Goal: Task Accomplishment & Management: Manage account settings

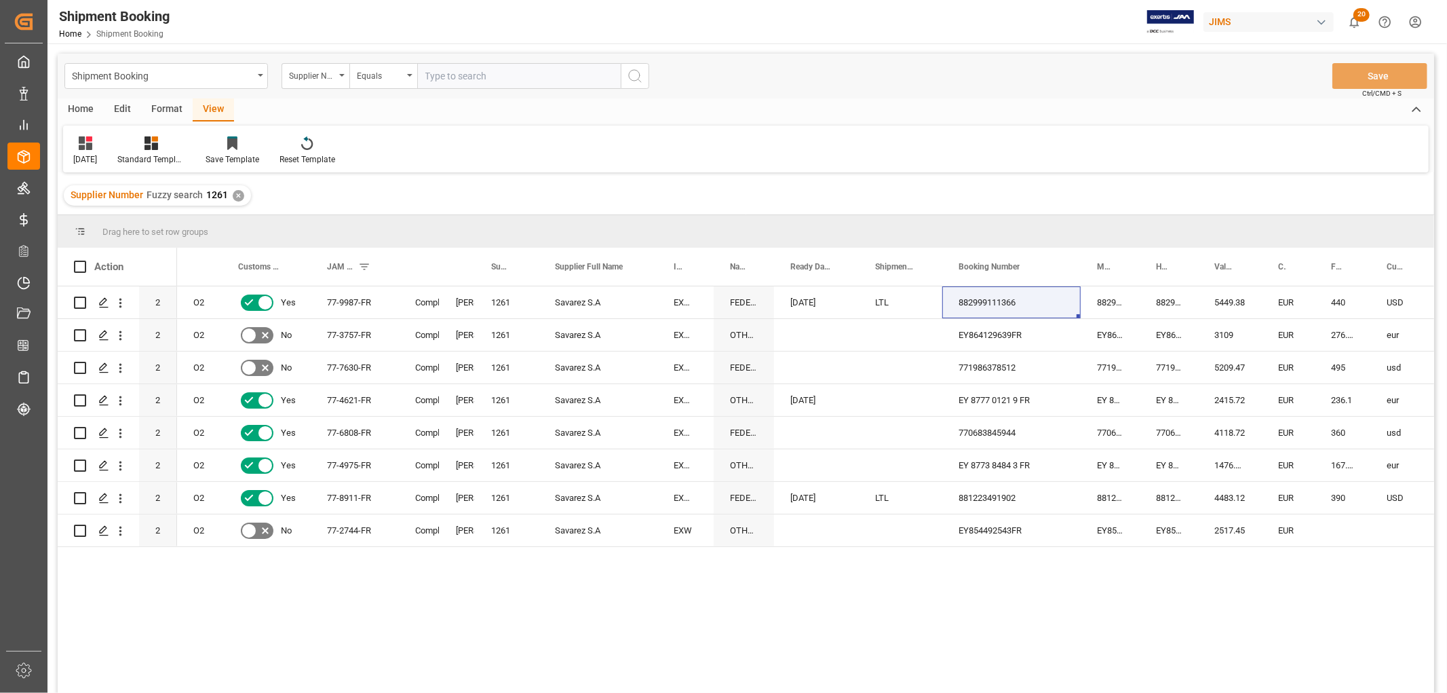
click at [233, 192] on div "✕" at bounding box center [239, 196] width 12 height 12
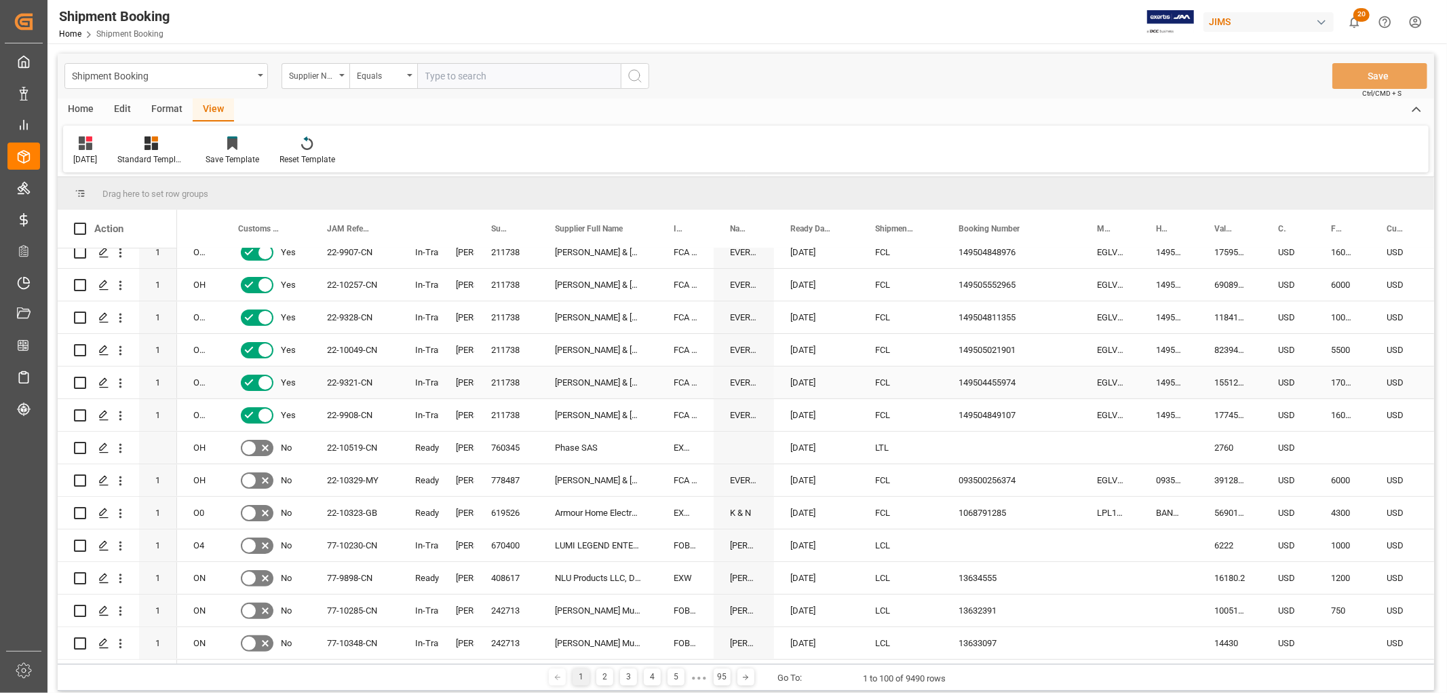
scroll to position [301, 0]
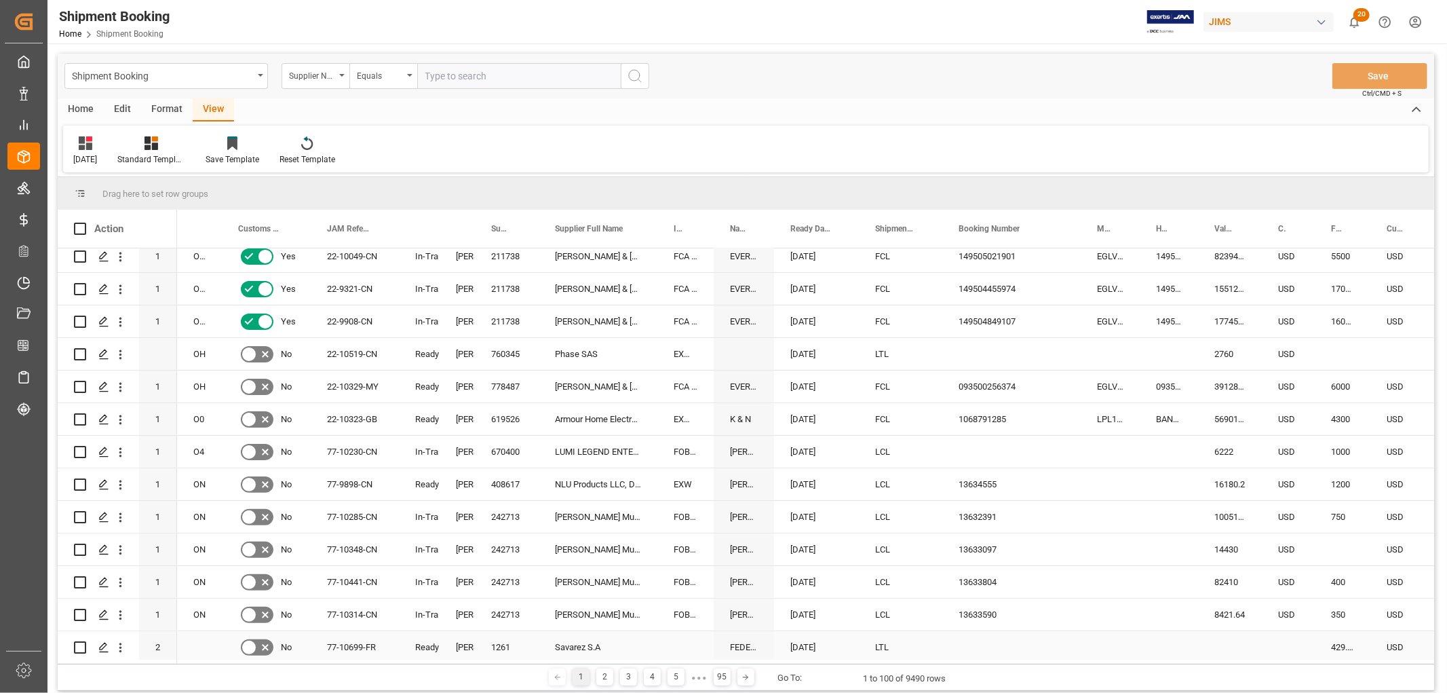
click at [471, 639] on div "[PERSON_NAME]" at bounding box center [457, 647] width 35 height 32
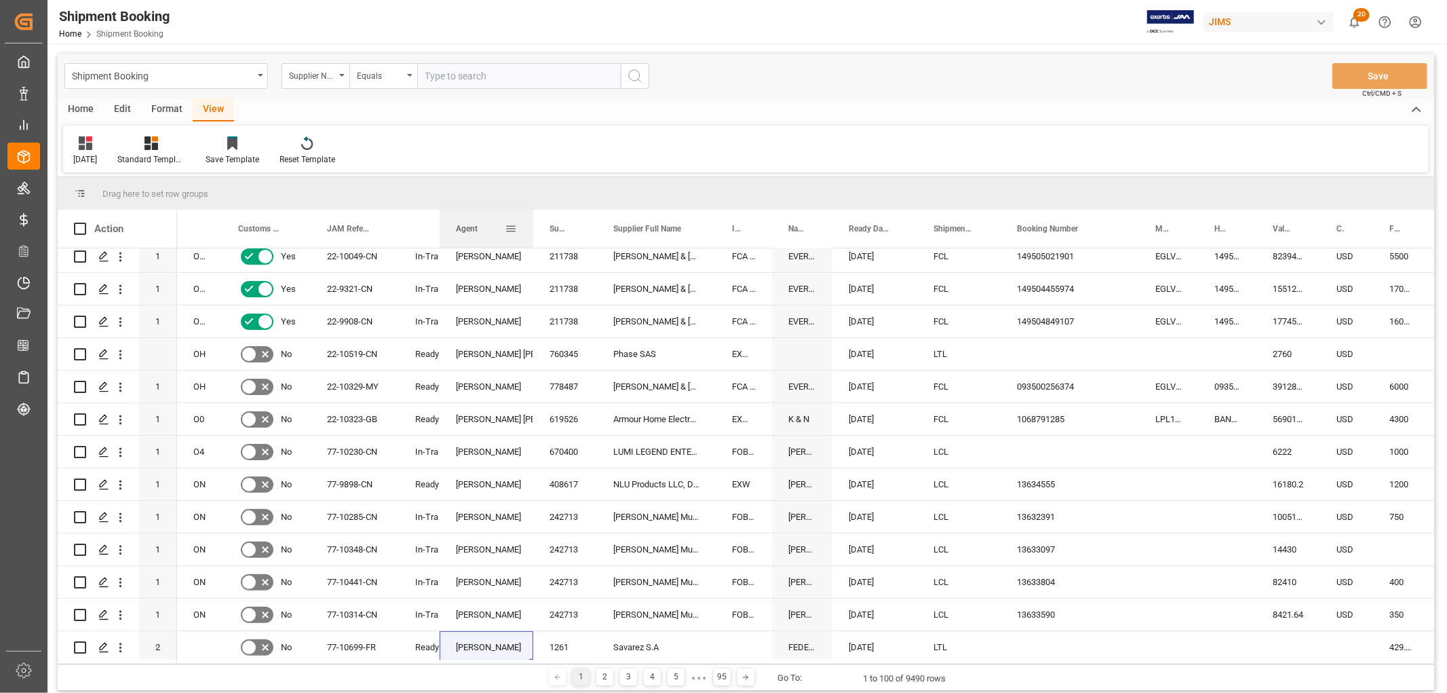
drag, startPoint x: 474, startPoint y: 219, endPoint x: 532, endPoint y: 219, distance: 58.4
click at [532, 219] on div at bounding box center [533, 229] width 5 height 38
click at [512, 226] on span at bounding box center [511, 229] width 12 height 12
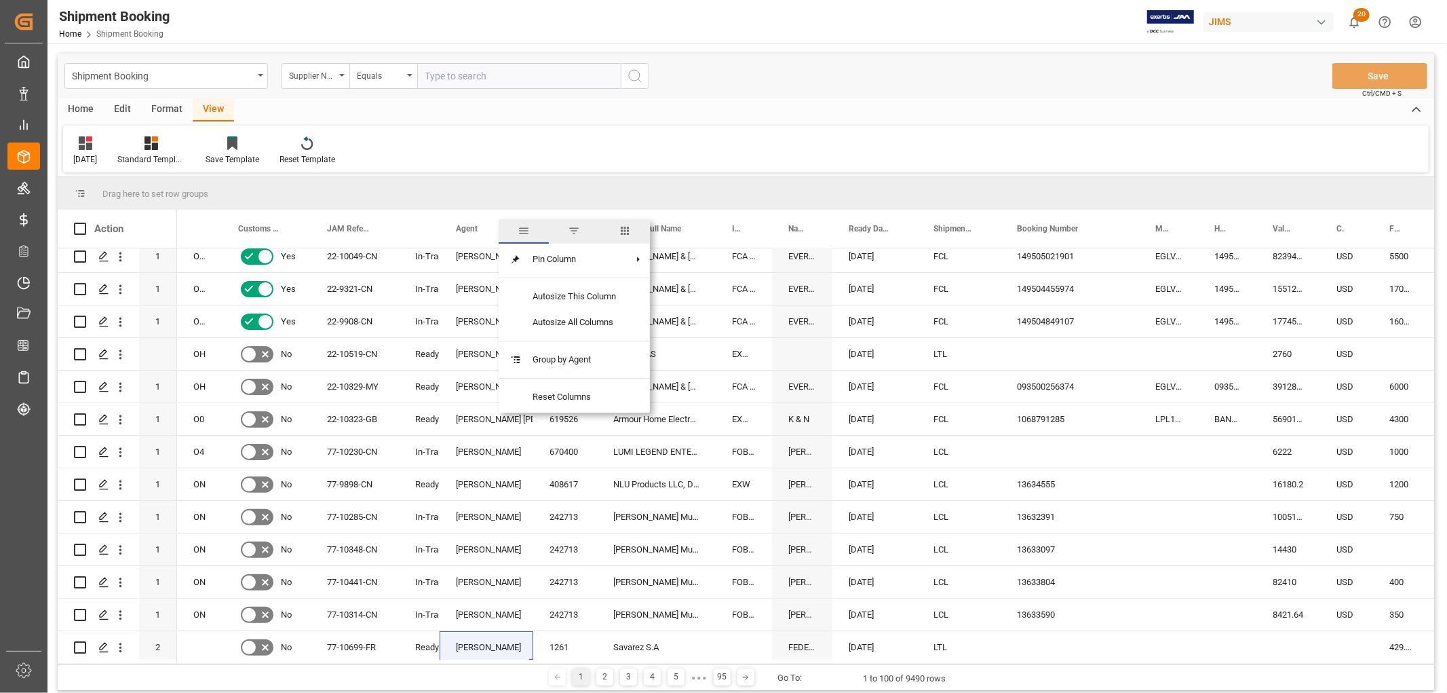
click at [573, 233] on span "filter" at bounding box center [574, 231] width 12 height 12
drag, startPoint x: 508, startPoint y: 297, endPoint x: 675, endPoint y: 299, distance: 167.6
click at [675, 299] on div "Drag here to set row groups Drag here to set column labels Action Mode of Trans…" at bounding box center [746, 420] width 1377 height 487
type input "CB"
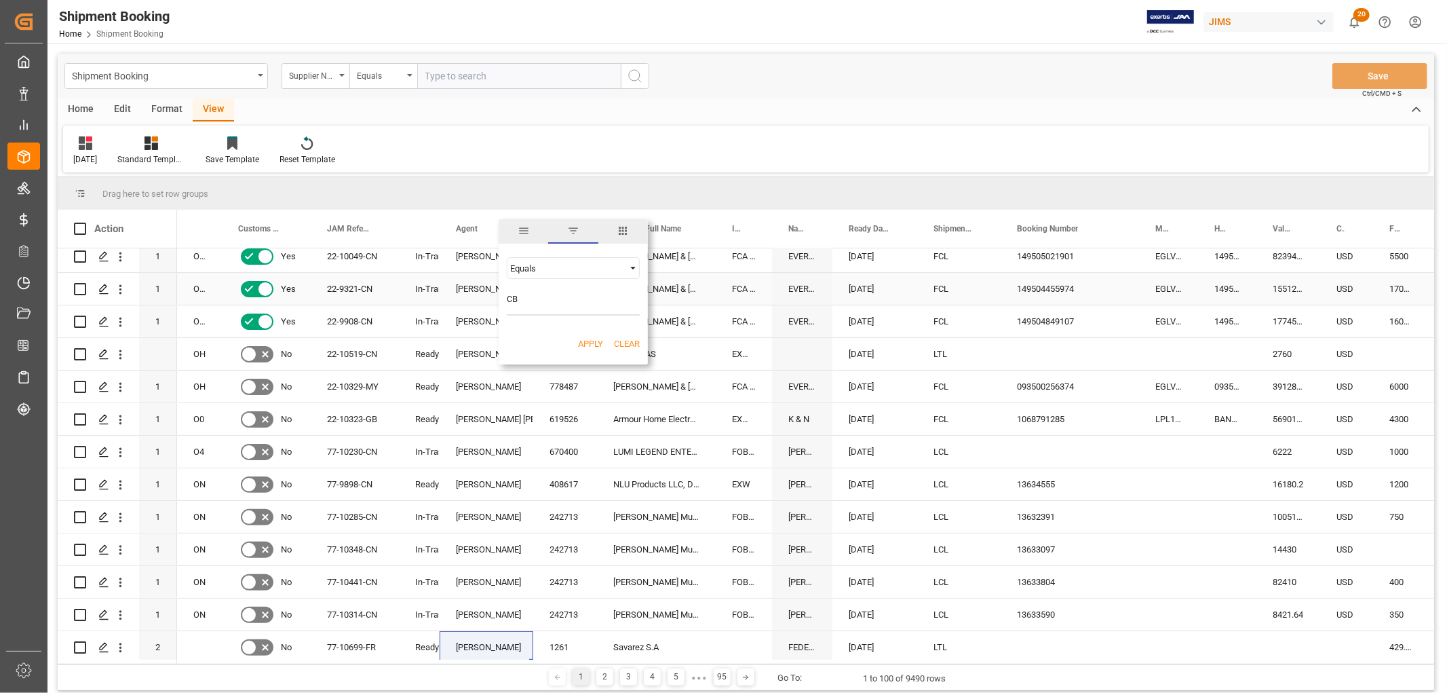
scroll to position [0, 0]
click at [728, 378] on div "FCA TANJUNG PELEPAS,(MY) PORT" at bounding box center [744, 387] width 56 height 32
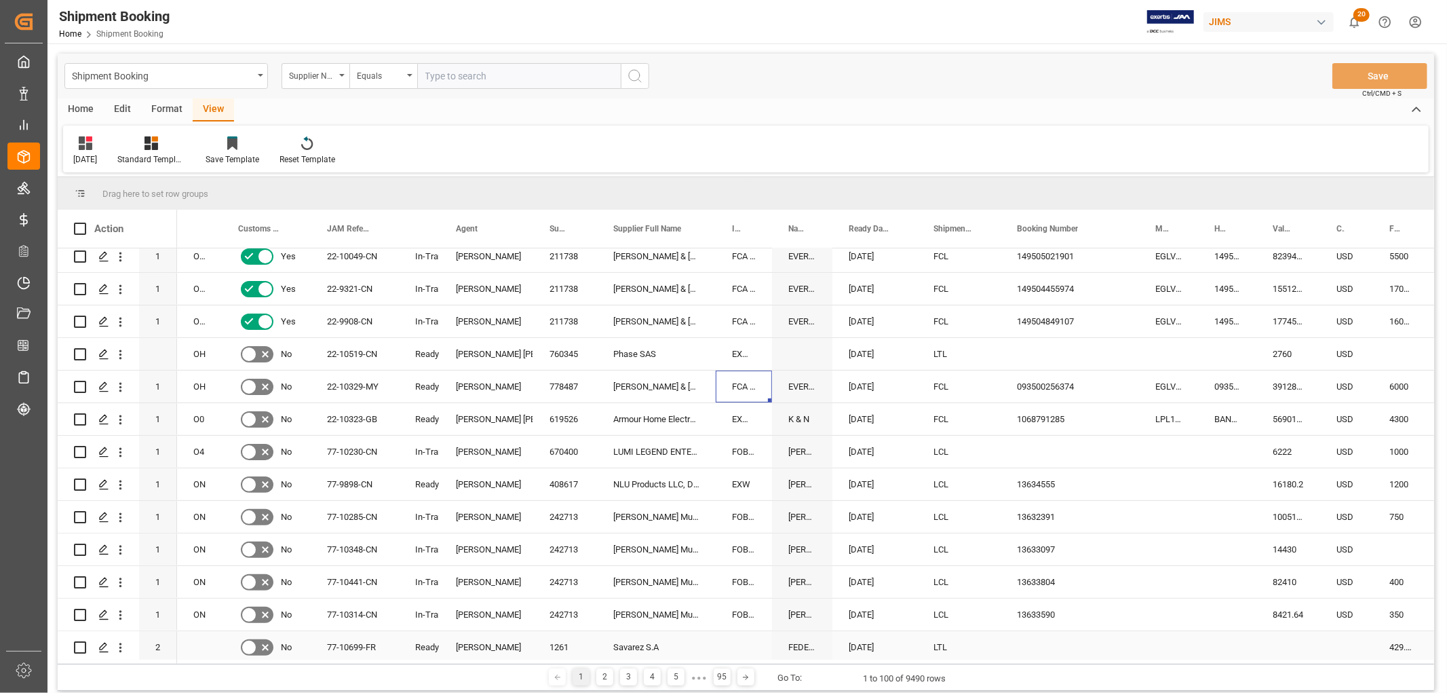
click at [484, 642] on div "[PERSON_NAME]" at bounding box center [486, 647] width 61 height 31
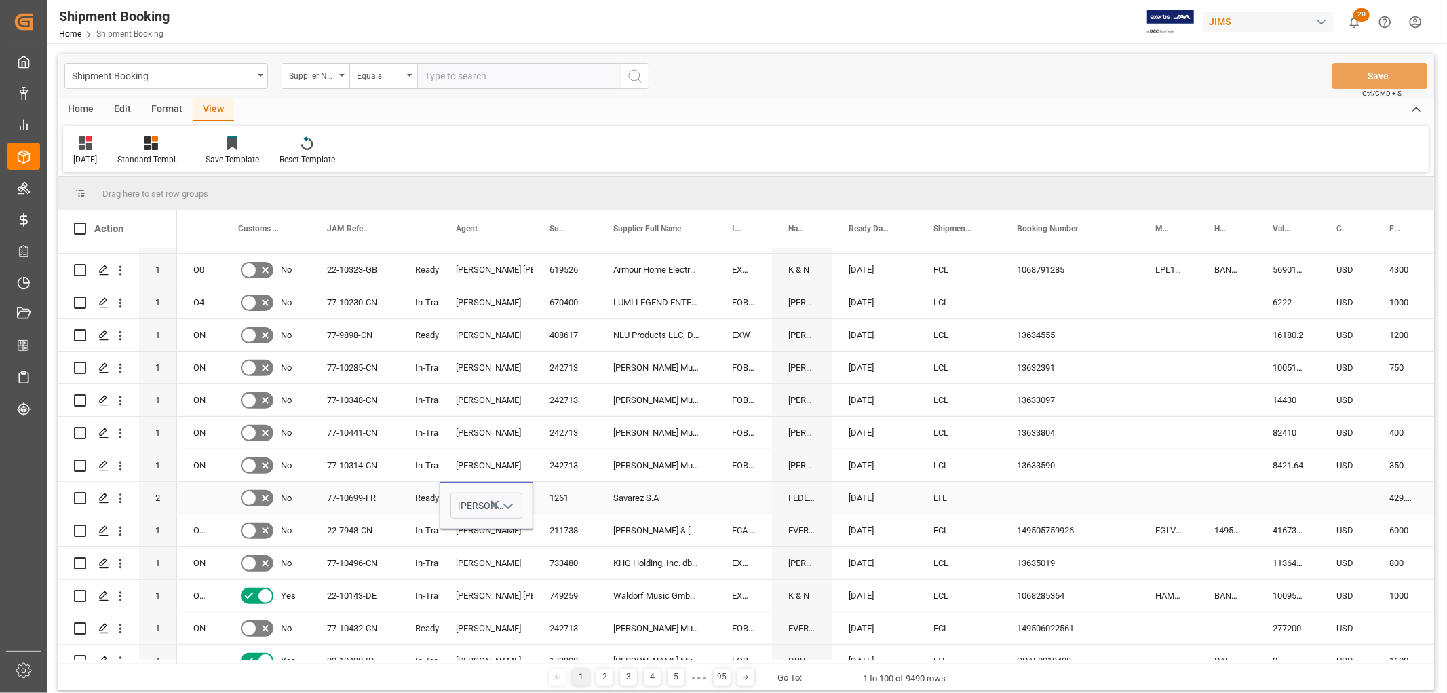
scroll to position [452, 0]
click at [506, 506] on icon "open menu" at bounding box center [508, 505] width 16 height 16
drag, startPoint x: 458, startPoint y: 501, endPoint x: 519, endPoint y: 509, distance: 61.6
click at [519, 509] on input "[PERSON_NAME]" at bounding box center [487, 504] width 72 height 26
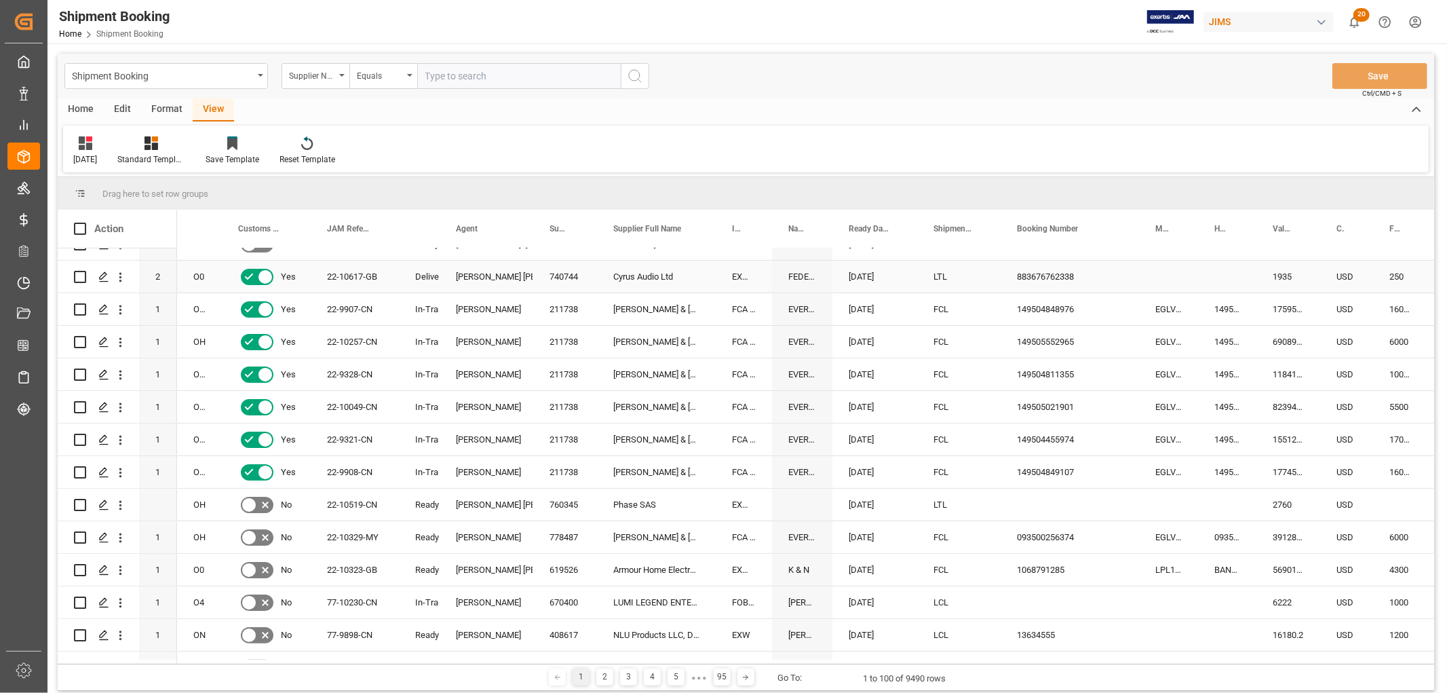
scroll to position [377, 0]
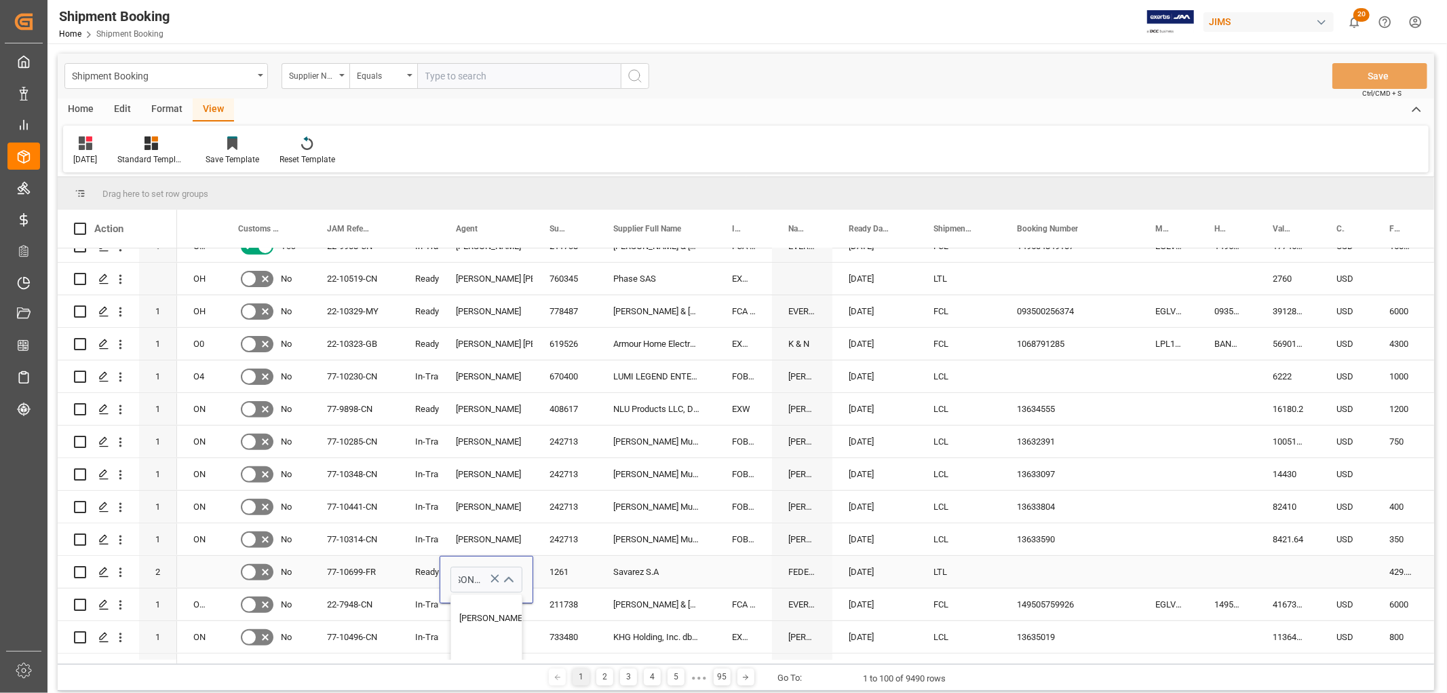
click at [755, 572] on div "Press SPACE to select this row." at bounding box center [744, 572] width 56 height 32
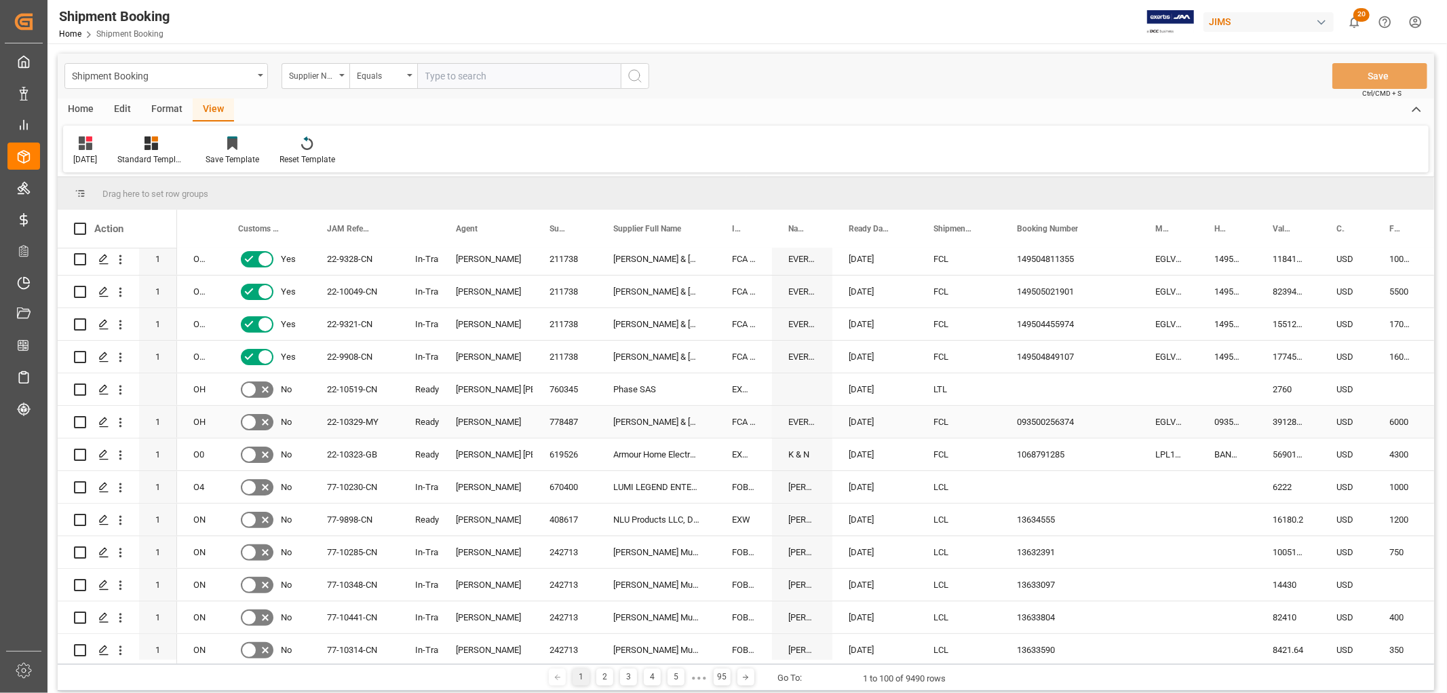
scroll to position [151, 0]
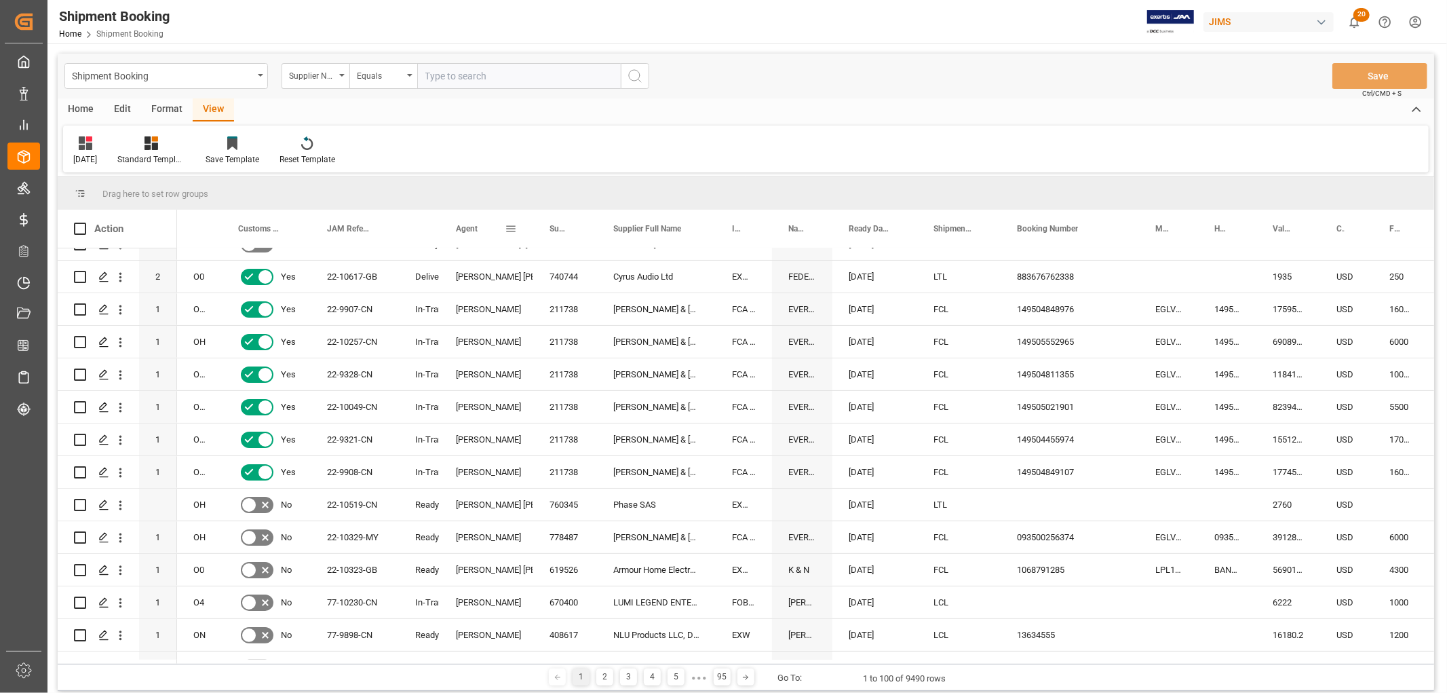
click at [514, 227] on span at bounding box center [511, 229] width 12 height 12
drag, startPoint x: 540, startPoint y: 301, endPoint x: 497, endPoint y: 305, distance: 43.6
click at [497, 305] on div "Drag here to set row groups Drag here to set column labels Action Mode of Trans…" at bounding box center [746, 420] width 1377 height 487
type input "[PERSON_NAME]"
click at [590, 343] on button "Apply" at bounding box center [590, 344] width 25 height 14
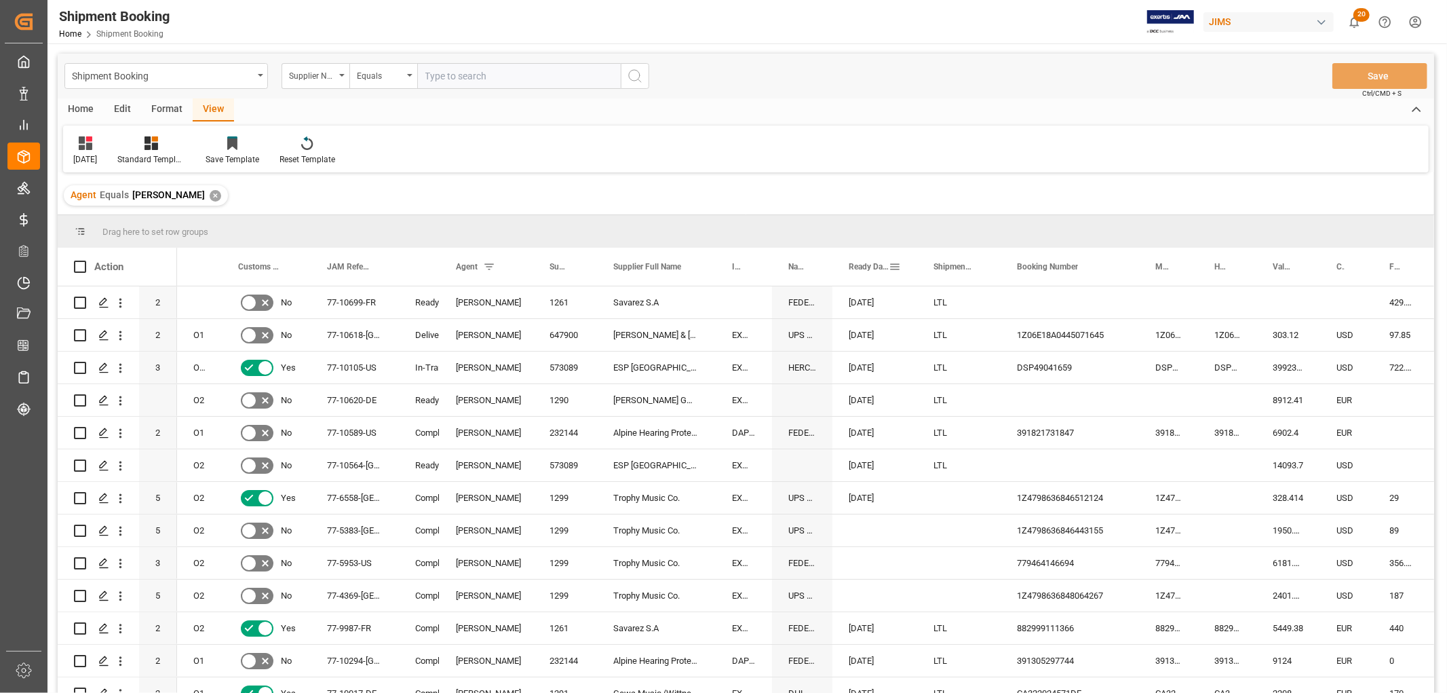
click at [891, 267] on span at bounding box center [895, 267] width 12 height 12
click at [1018, 303] on span "Filtering operator" at bounding box center [1017, 306] width 12 height 12
click at [930, 373] on span "Greater than" at bounding box center [918, 371] width 48 height 10
click at [1017, 338] on input "date" at bounding box center [957, 339] width 133 height 27
type input "[DATE]"
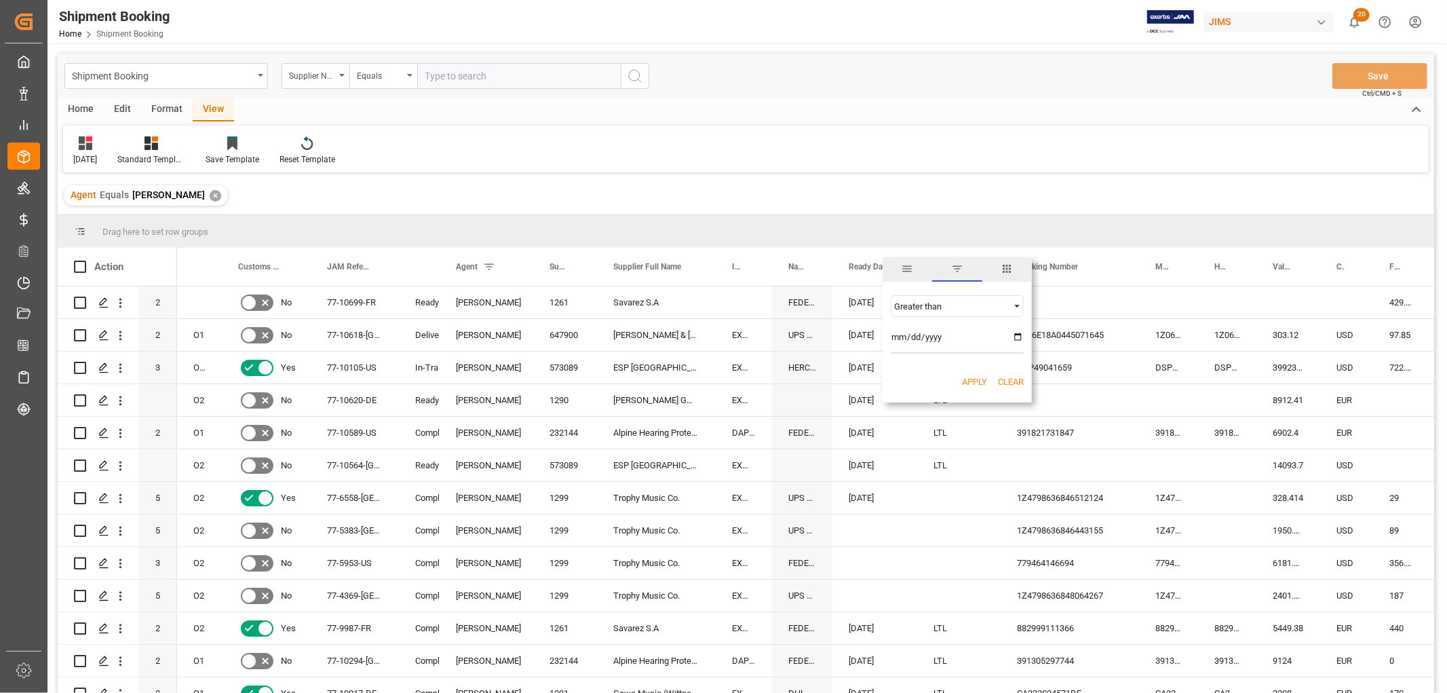
click at [968, 381] on button "Apply" at bounding box center [974, 382] width 25 height 14
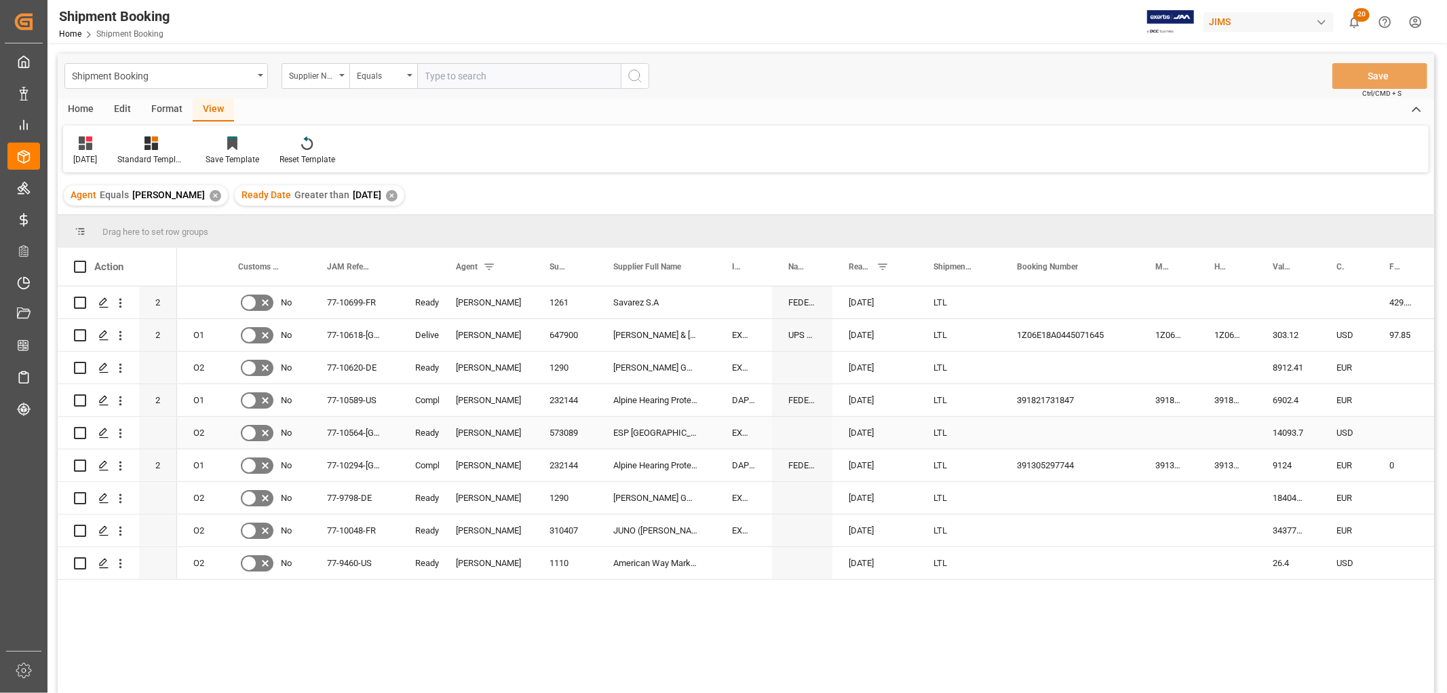
click at [865, 432] on div "[DATE]" at bounding box center [875, 433] width 85 height 32
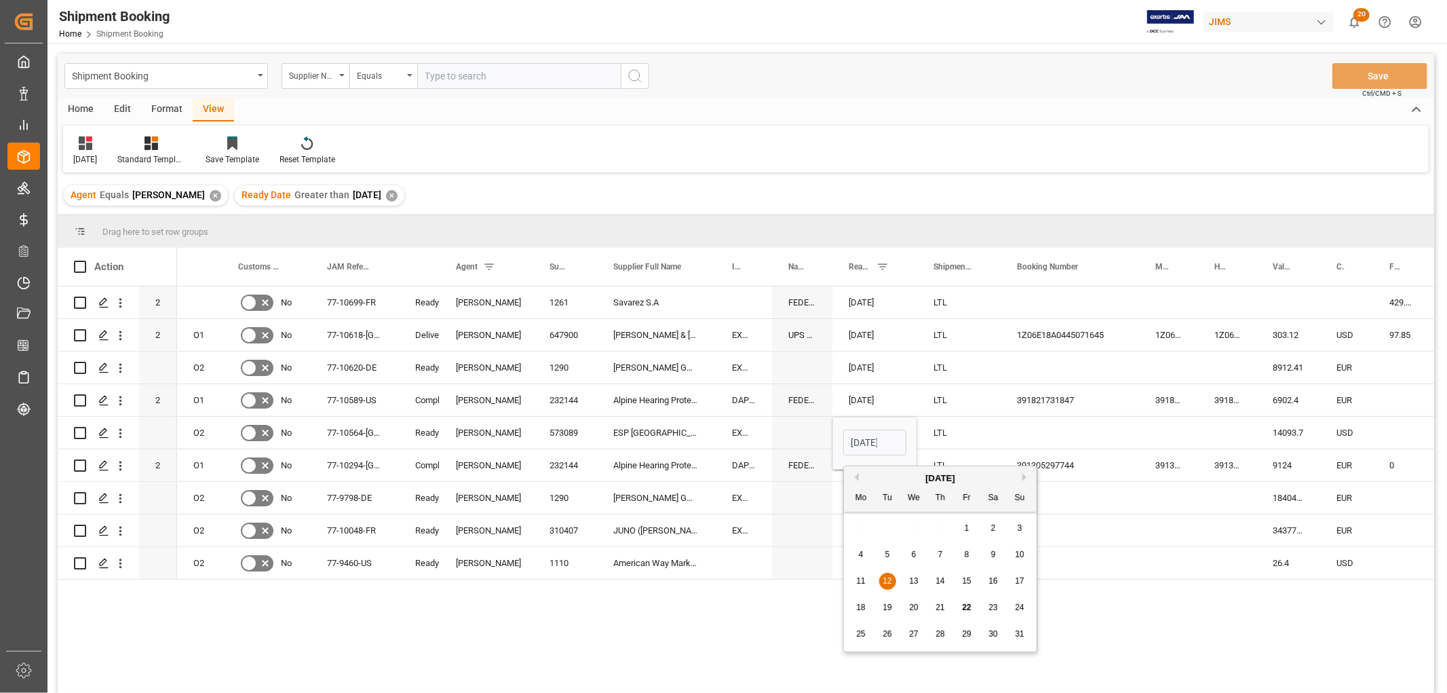
click at [1026, 478] on button "Next Month" at bounding box center [1027, 477] width 8 height 8
click at [859, 580] on span "15" at bounding box center [860, 581] width 9 height 10
type input "[DATE]"
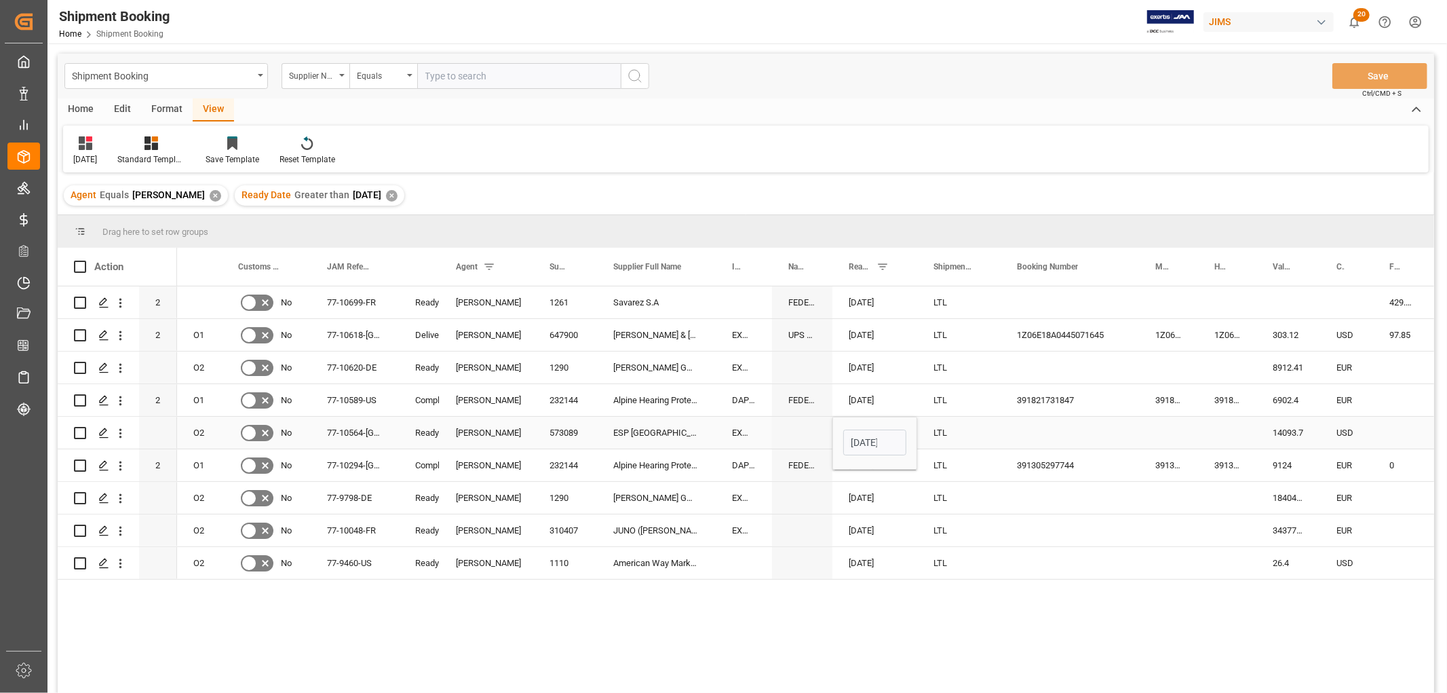
click at [942, 442] on div "LTL" at bounding box center [959, 432] width 51 height 31
click at [1380, 78] on button "Save" at bounding box center [1380, 76] width 95 height 26
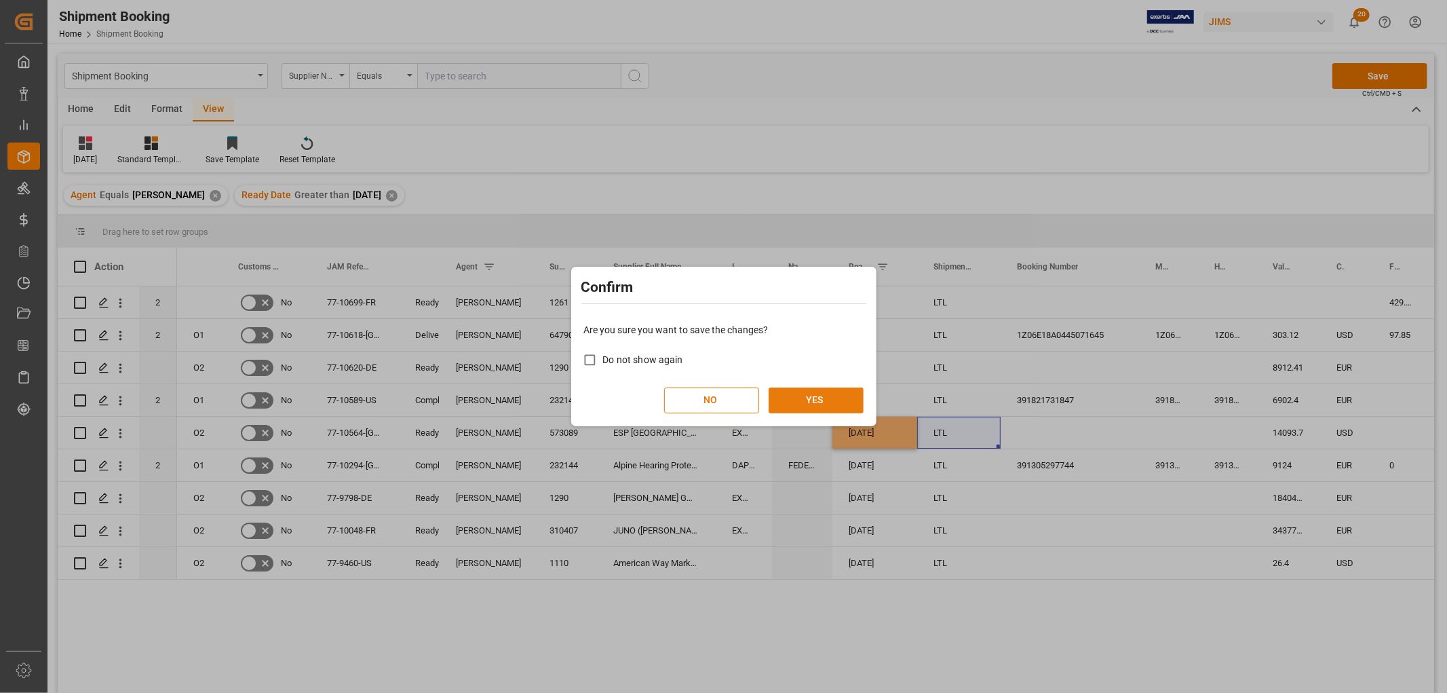
click at [812, 394] on button "YES" at bounding box center [816, 400] width 95 height 26
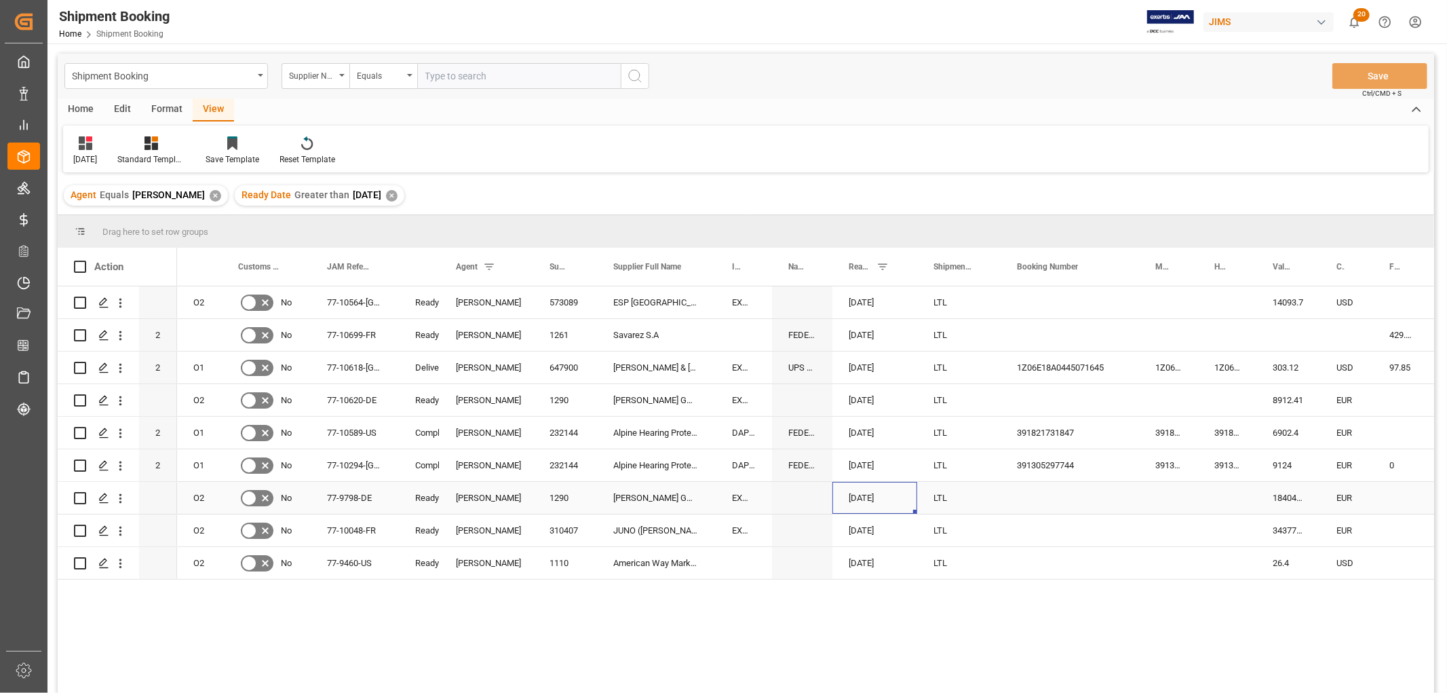
click at [864, 494] on div "[DATE]" at bounding box center [875, 498] width 85 height 32
click at [1023, 309] on div "[DATE]" at bounding box center [940, 308] width 193 height 14
click at [1023, 303] on button "Next Month" at bounding box center [1027, 306] width 8 height 8
click at [859, 408] on span "15" at bounding box center [860, 410] width 9 height 10
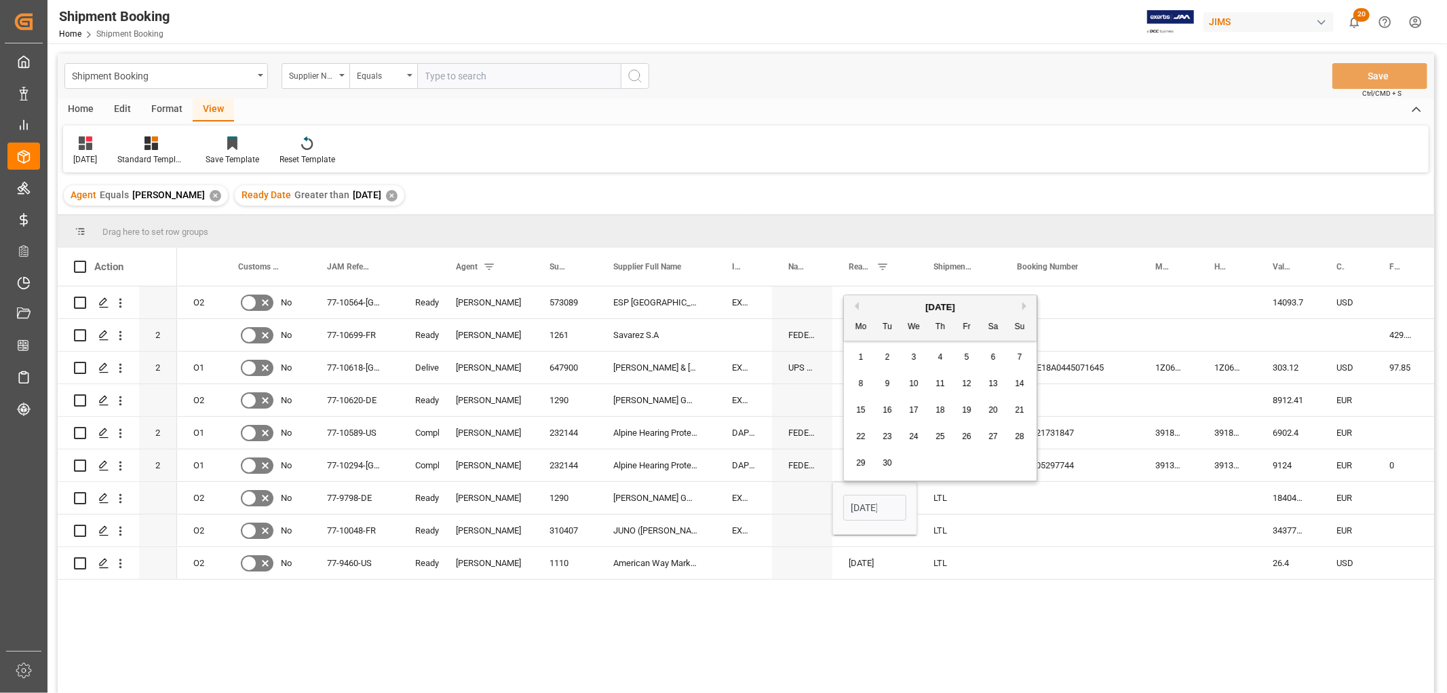
type input "[DATE]"
click at [1016, 499] on div "Press SPACE to select this row." at bounding box center [1070, 498] width 138 height 32
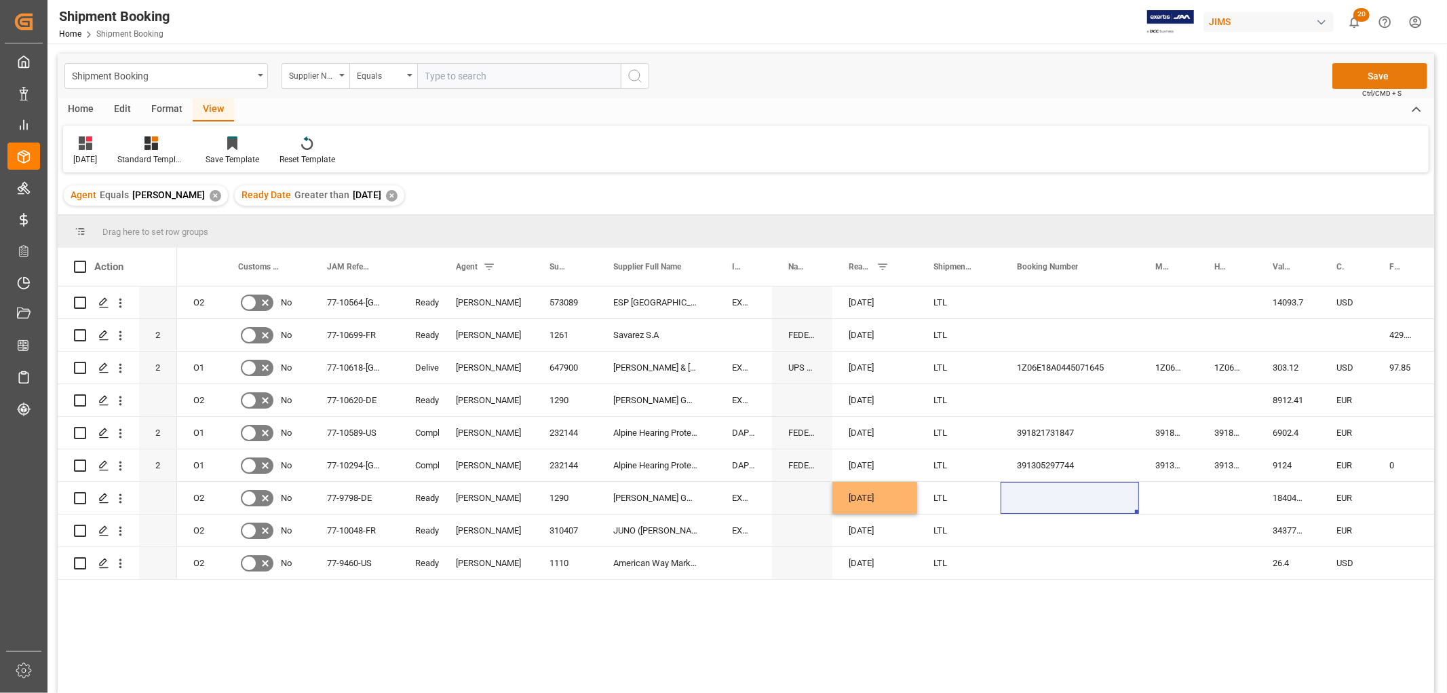
click at [1389, 75] on button "Save" at bounding box center [1380, 76] width 95 height 26
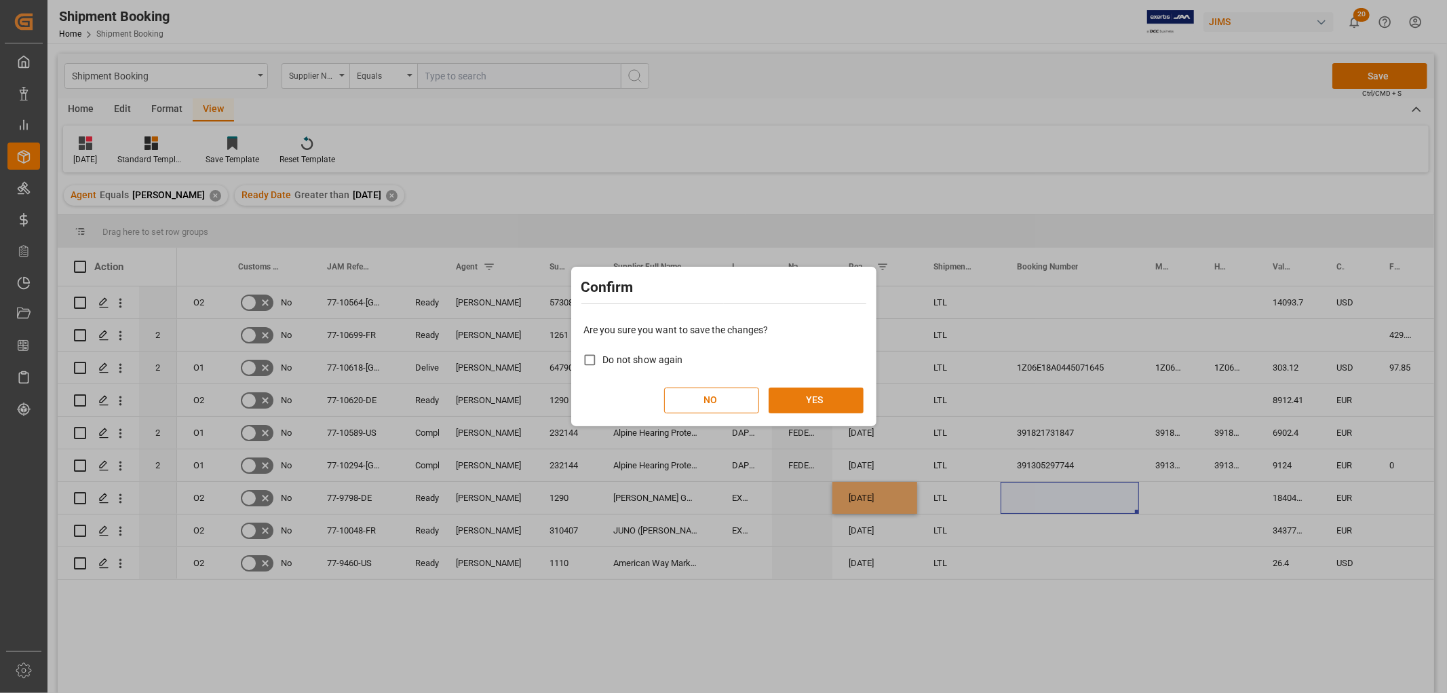
click at [816, 392] on button "YES" at bounding box center [816, 400] width 95 height 26
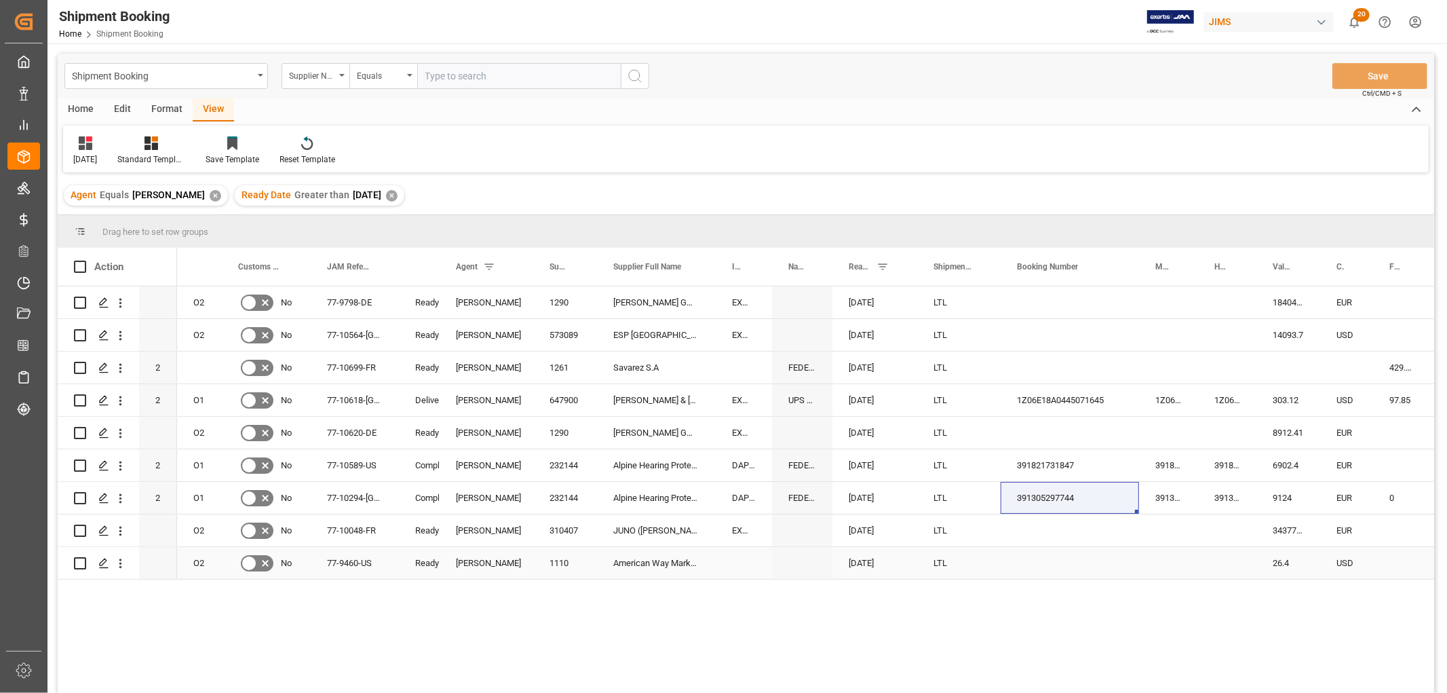
click at [870, 563] on div "[DATE]" at bounding box center [875, 563] width 85 height 32
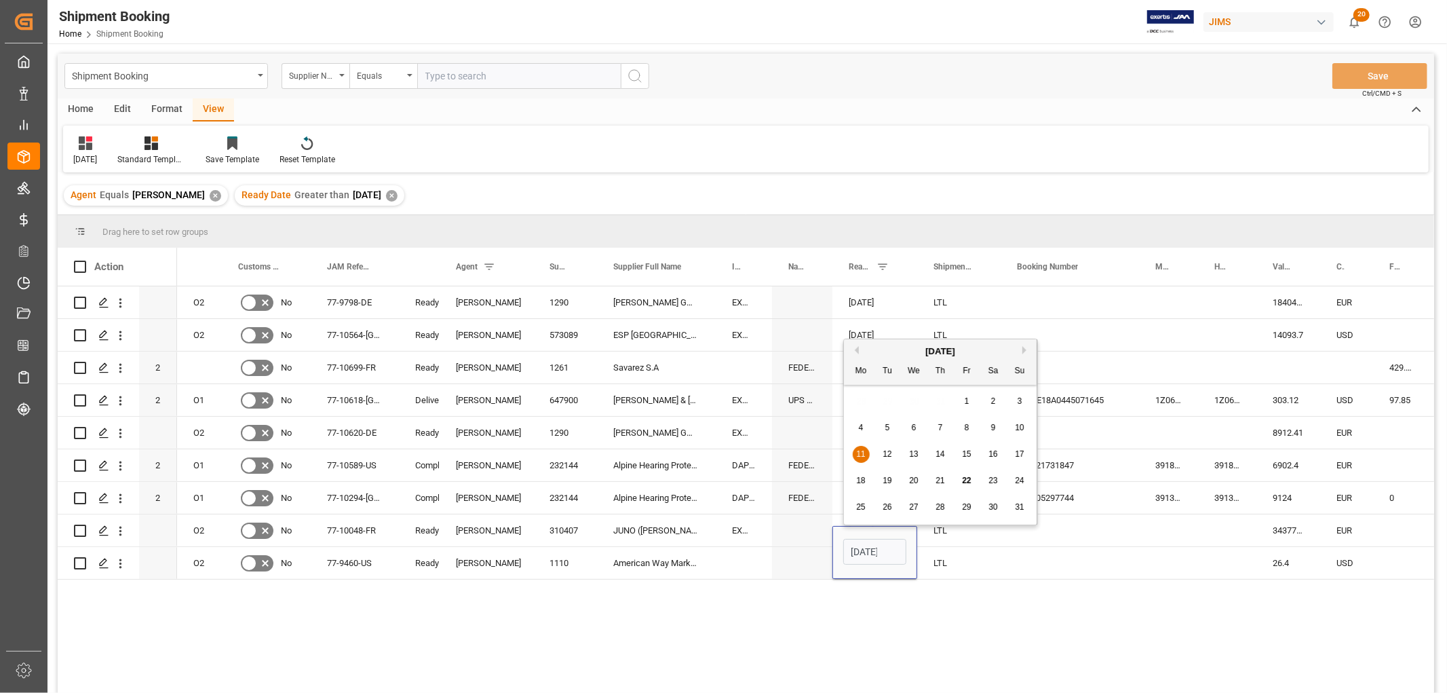
click at [1023, 349] on button "Next Month" at bounding box center [1027, 350] width 8 height 8
click at [860, 457] on span "15" at bounding box center [860, 454] width 9 height 10
type input "[DATE]"
click at [995, 539] on div "LTL" at bounding box center [958, 530] width 83 height 32
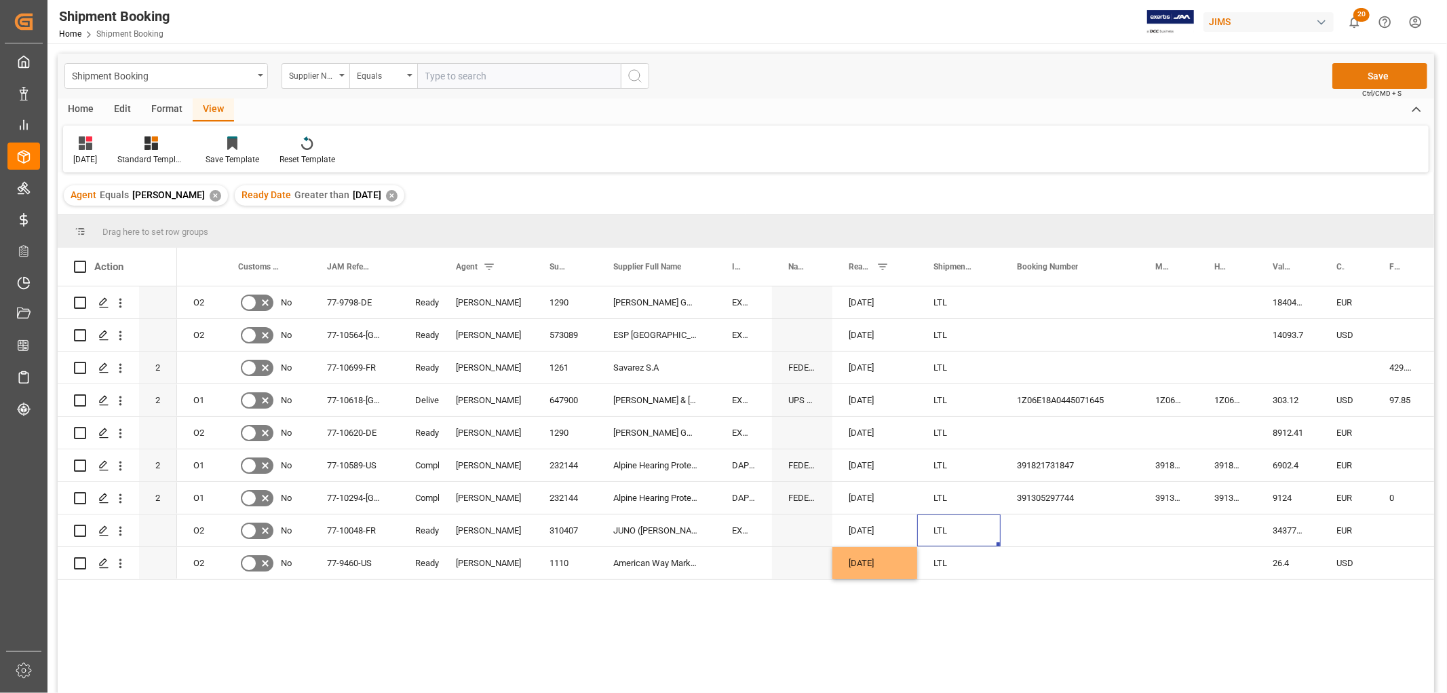
click at [1381, 71] on button "Save" at bounding box center [1380, 76] width 95 height 26
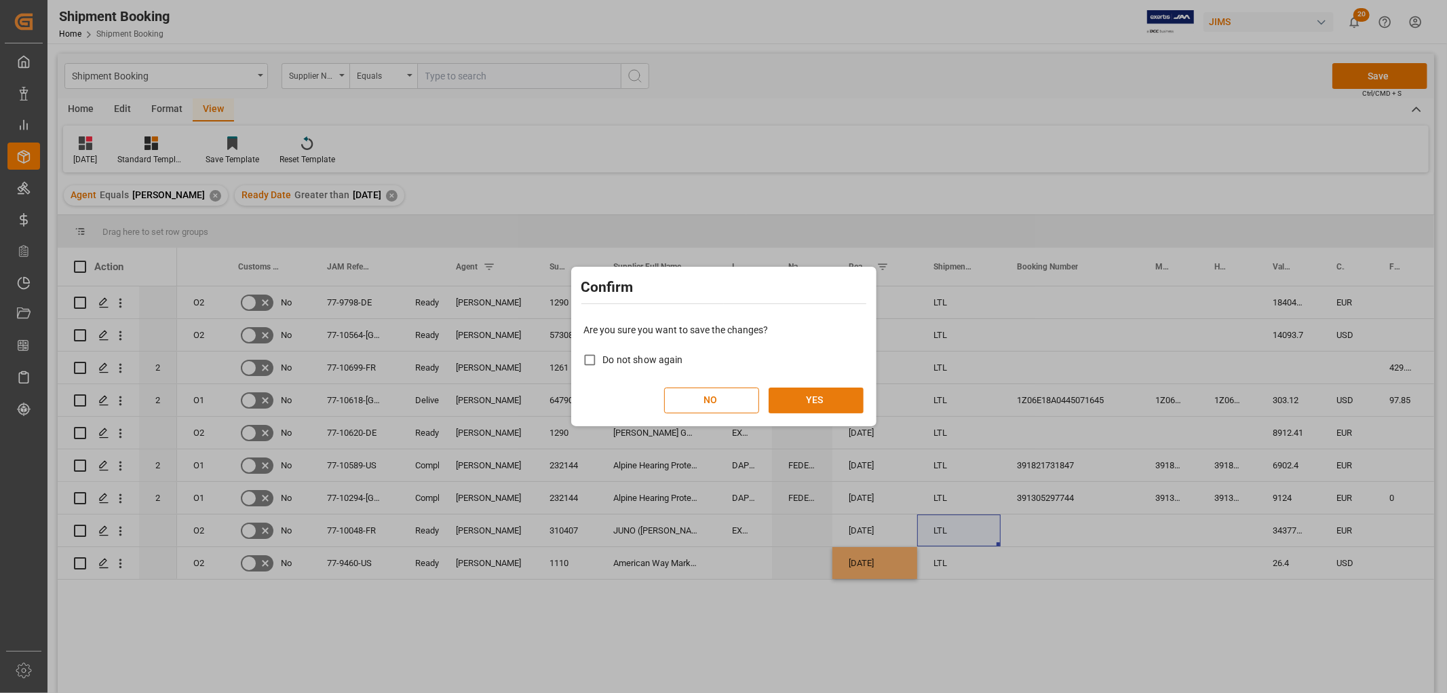
click at [808, 398] on button "YES" at bounding box center [816, 400] width 95 height 26
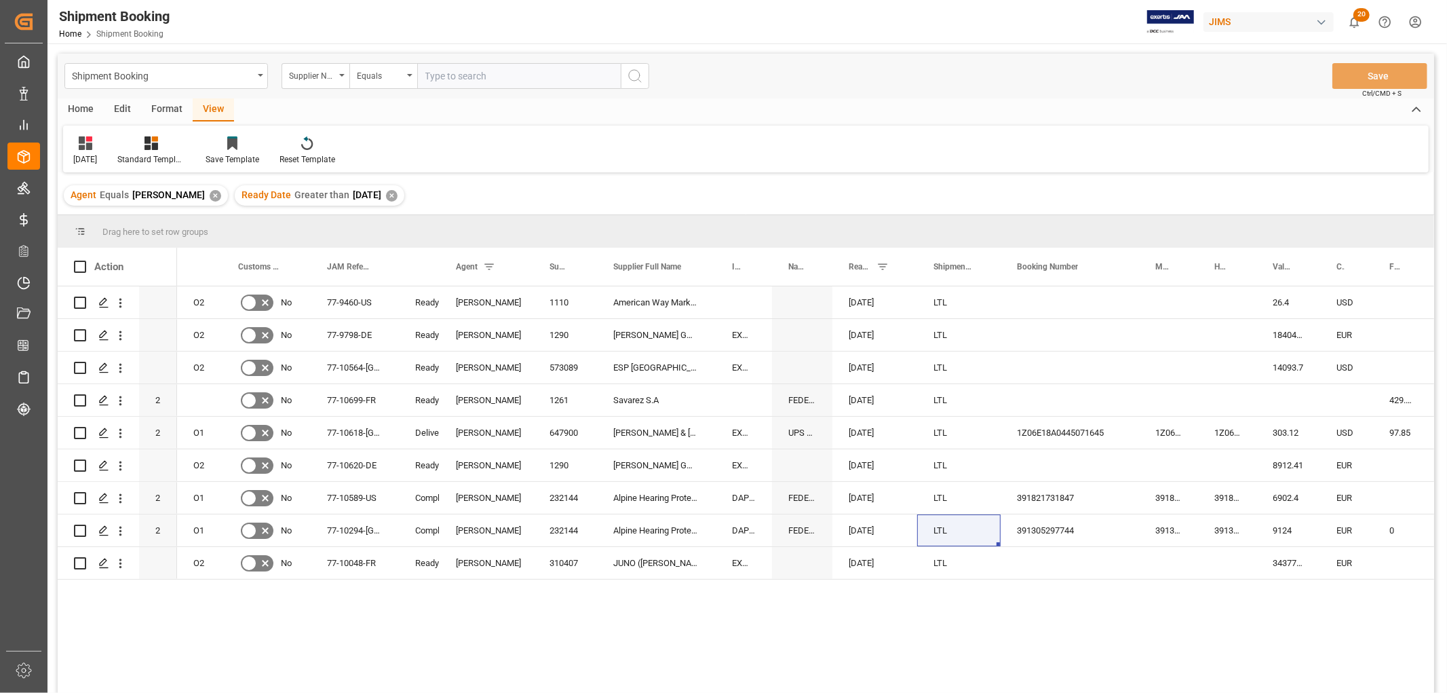
click at [219, 193] on div "✕" at bounding box center [216, 196] width 12 height 12
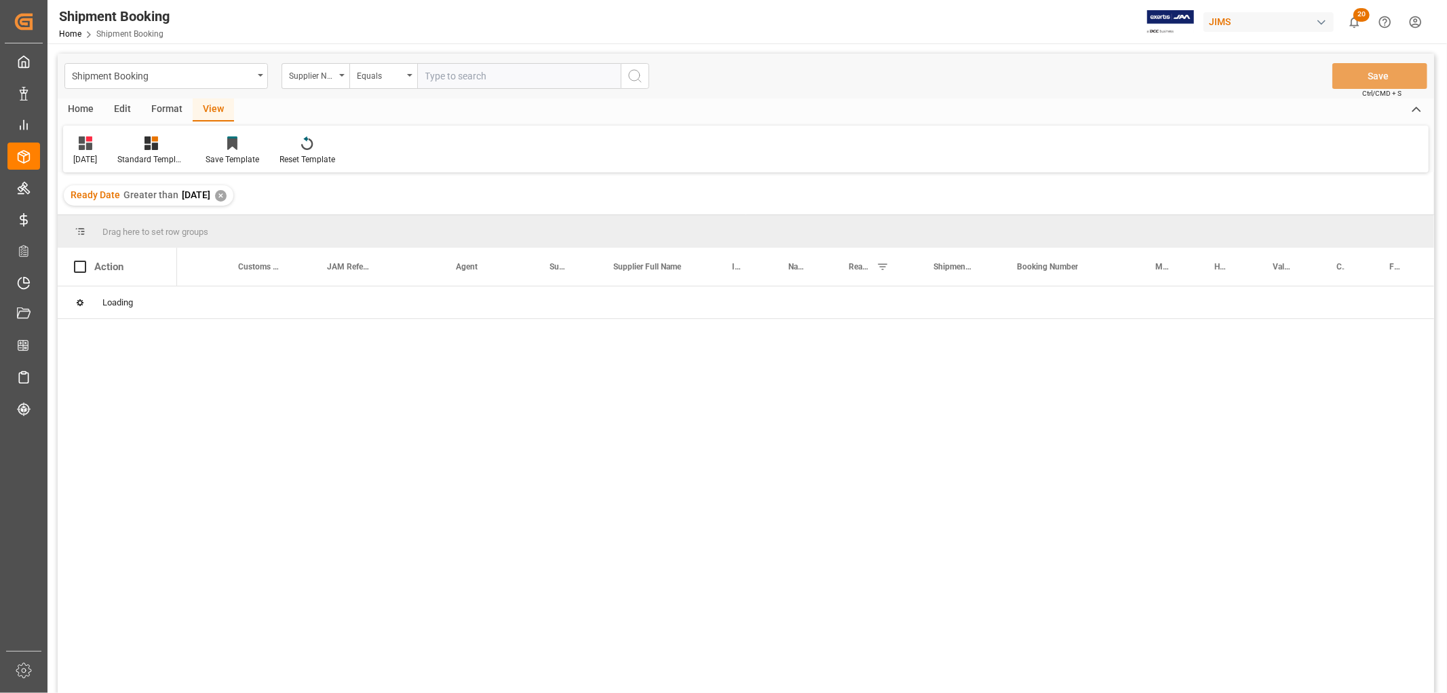
click at [227, 190] on div "✕" at bounding box center [221, 196] width 12 height 12
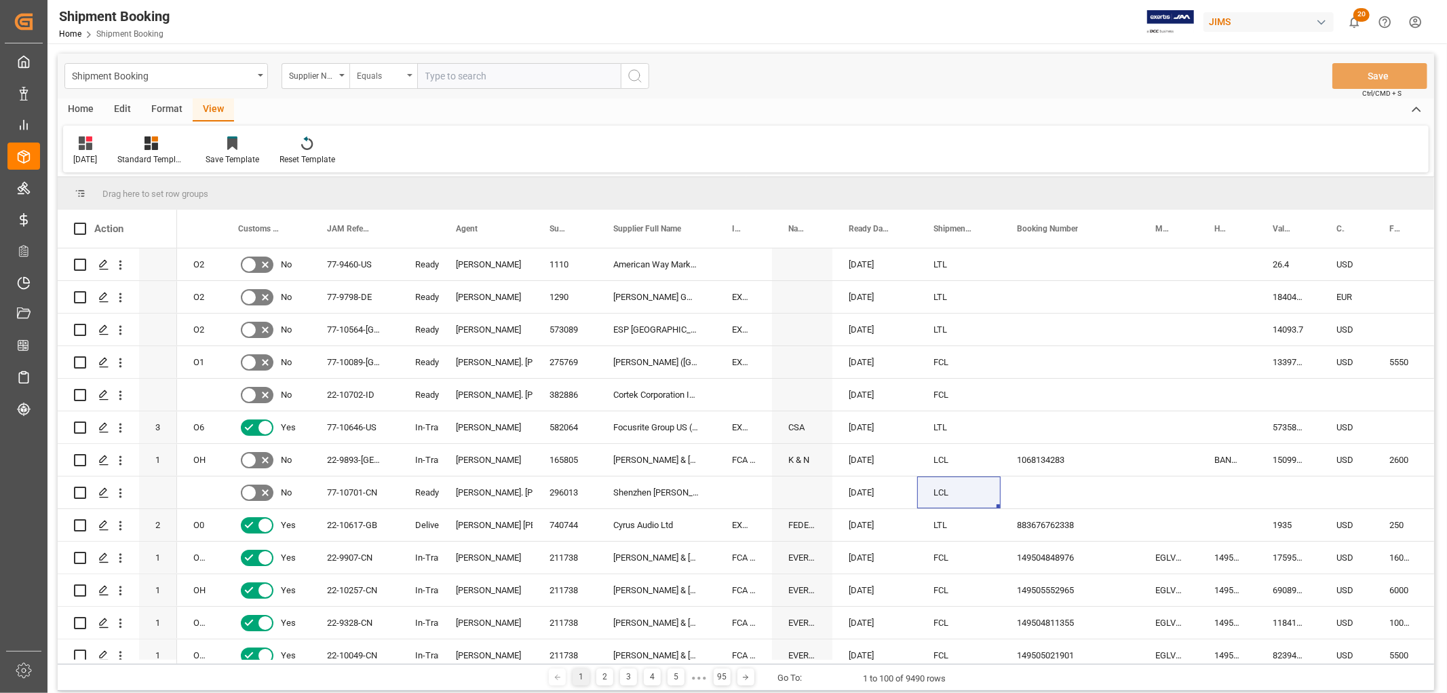
click at [409, 73] on div "Equals" at bounding box center [383, 76] width 68 height 26
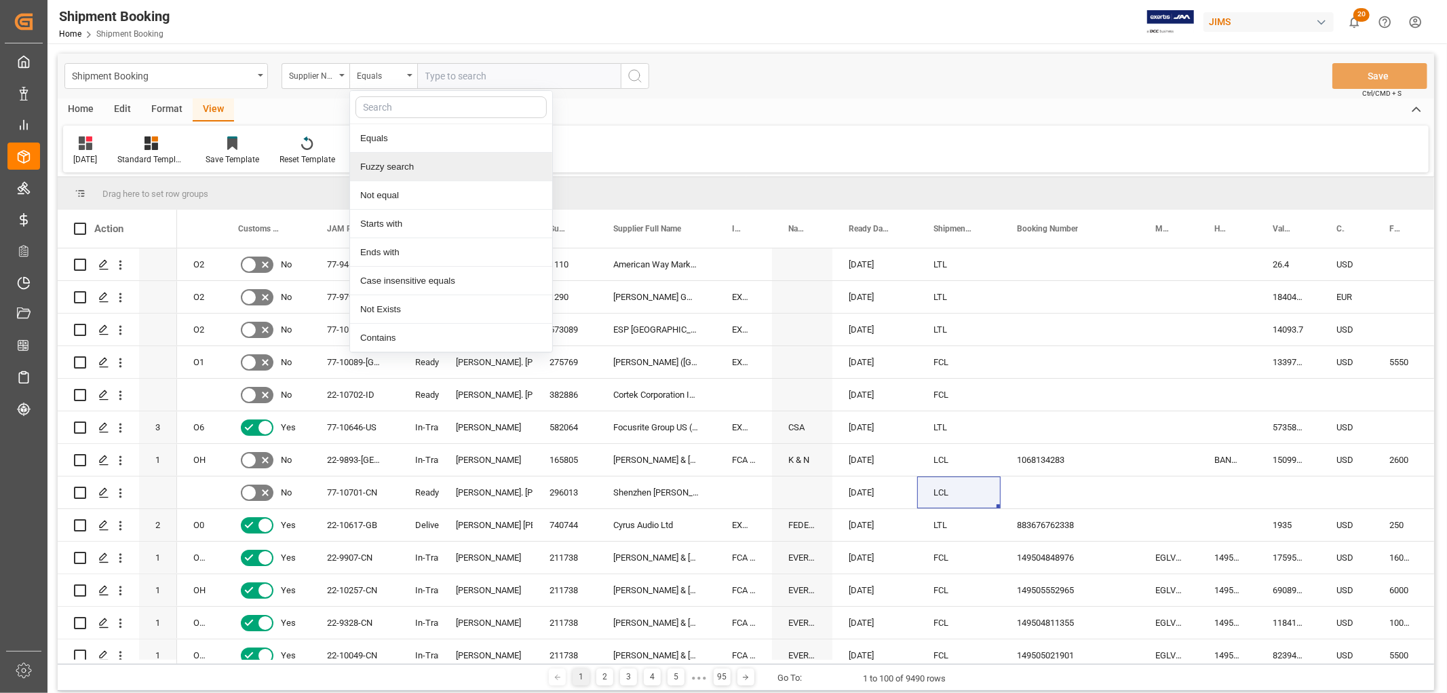
click at [680, 151] on div "[DATE] Standard Templates Save Template Reset Template" at bounding box center [746, 149] width 1366 height 47
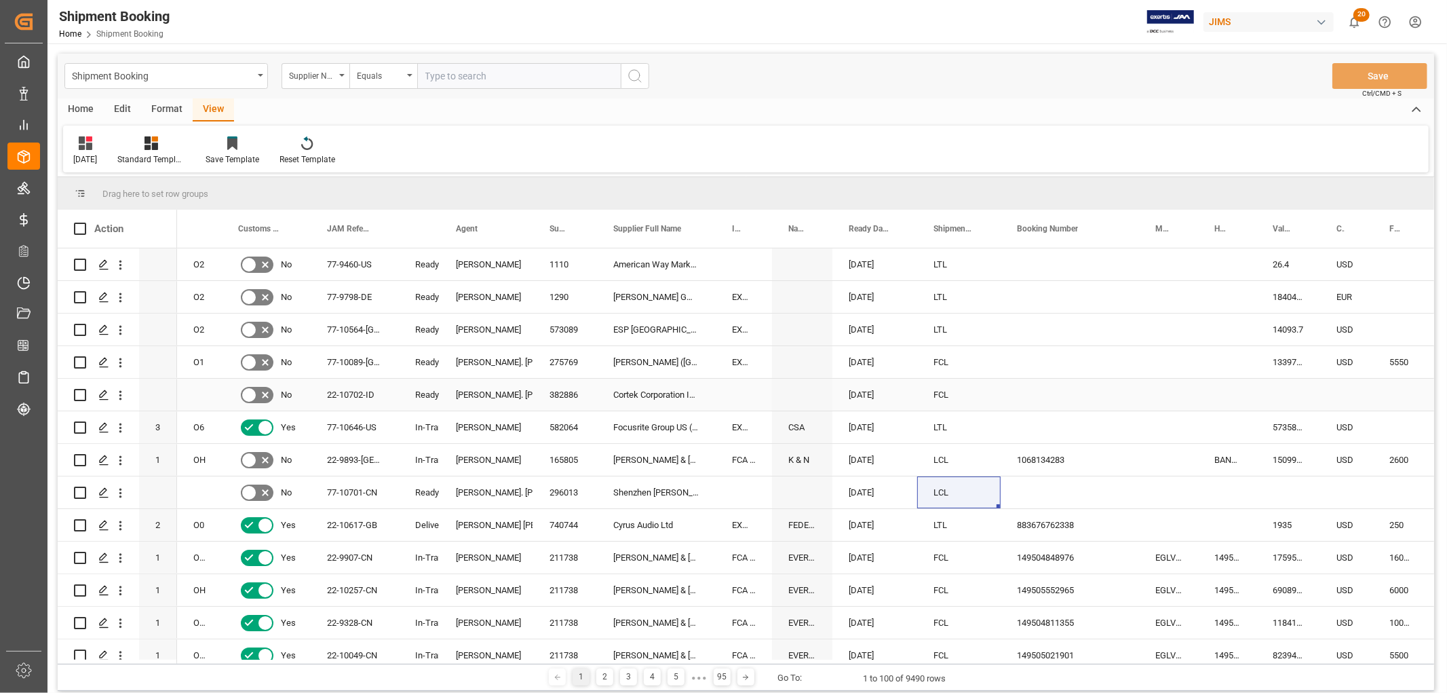
click at [496, 394] on div "[PERSON_NAME]. [PERSON_NAME]" at bounding box center [486, 394] width 61 height 31
click at [514, 227] on span at bounding box center [511, 229] width 12 height 12
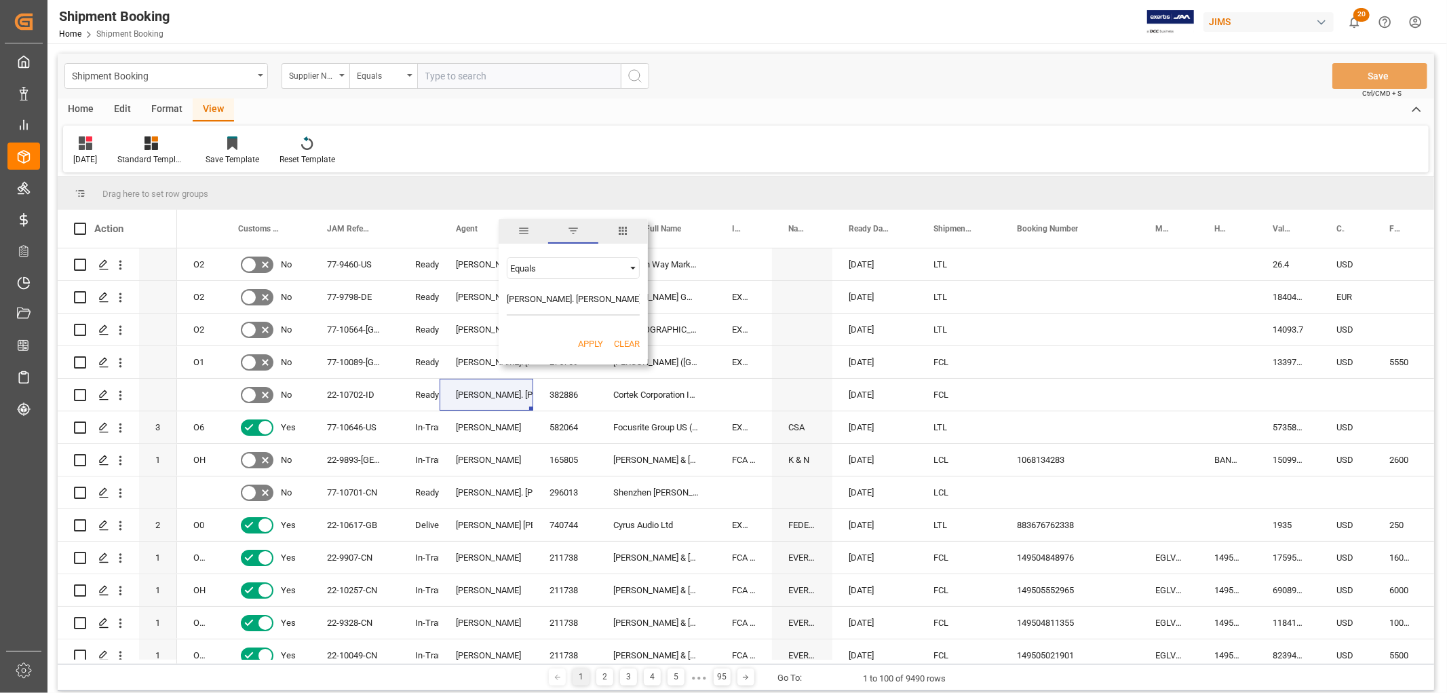
type input "[PERSON_NAME]. [PERSON_NAME]"
click at [586, 341] on button "Apply" at bounding box center [590, 344] width 25 height 14
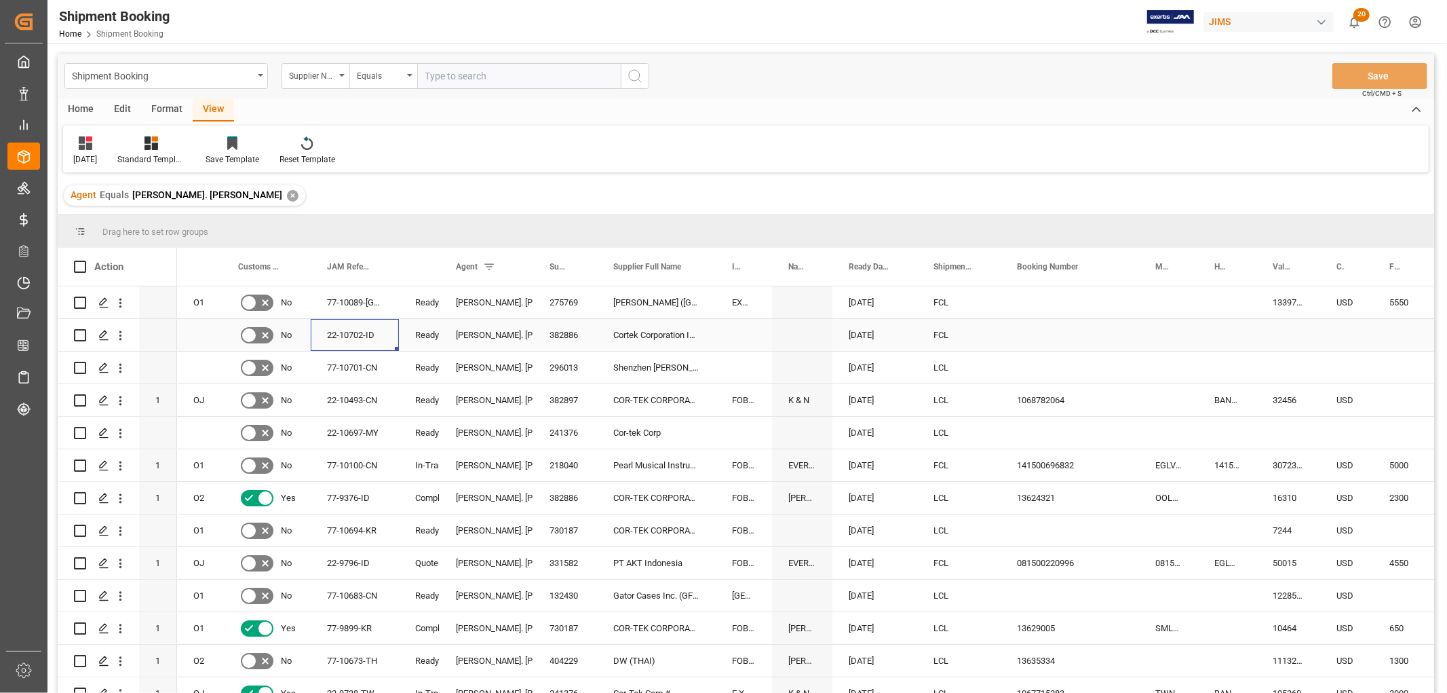
click at [337, 333] on div "22-10702-ID" at bounding box center [355, 335] width 88 height 32
click at [338, 364] on div "77-10701-CN" at bounding box center [355, 368] width 88 height 32
click at [403, 409] on div "Ready" at bounding box center [419, 400] width 41 height 32
click at [200, 263] on span at bounding box center [199, 267] width 12 height 12
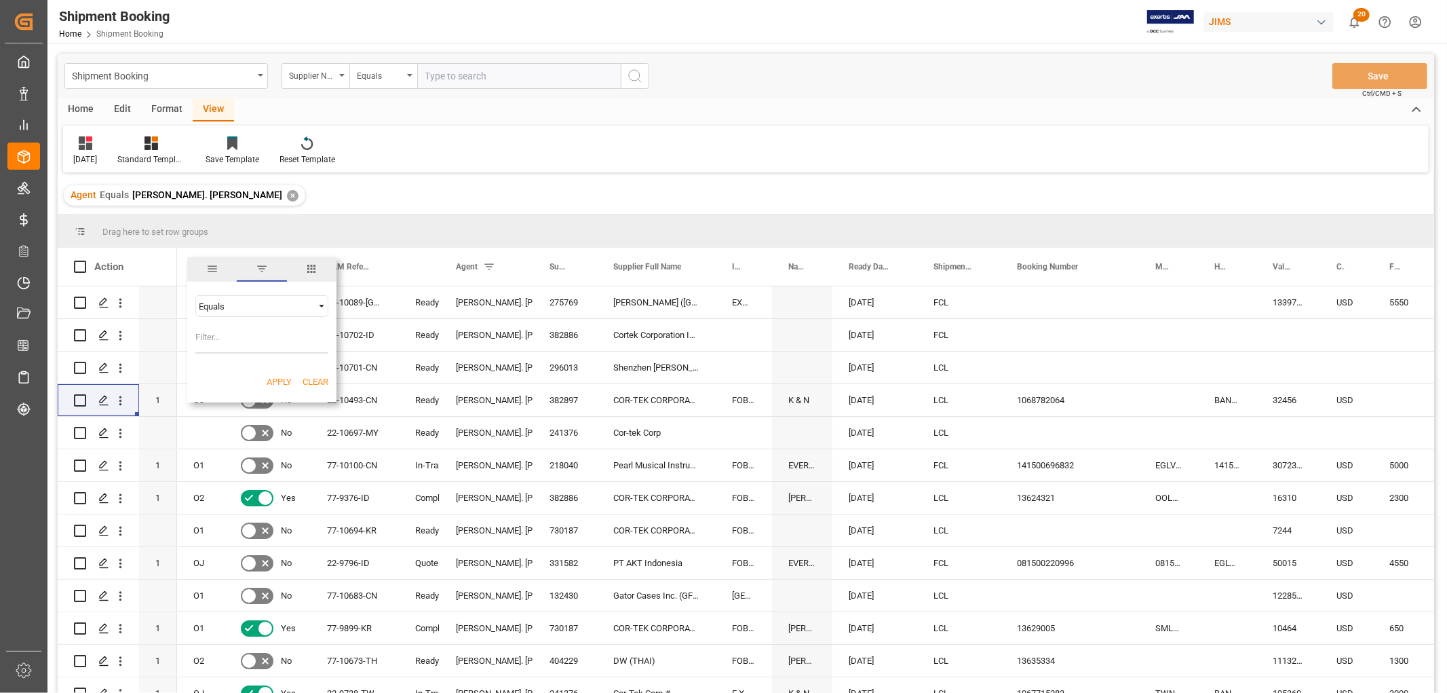
click at [307, 261] on span "columns" at bounding box center [312, 269] width 50 height 24
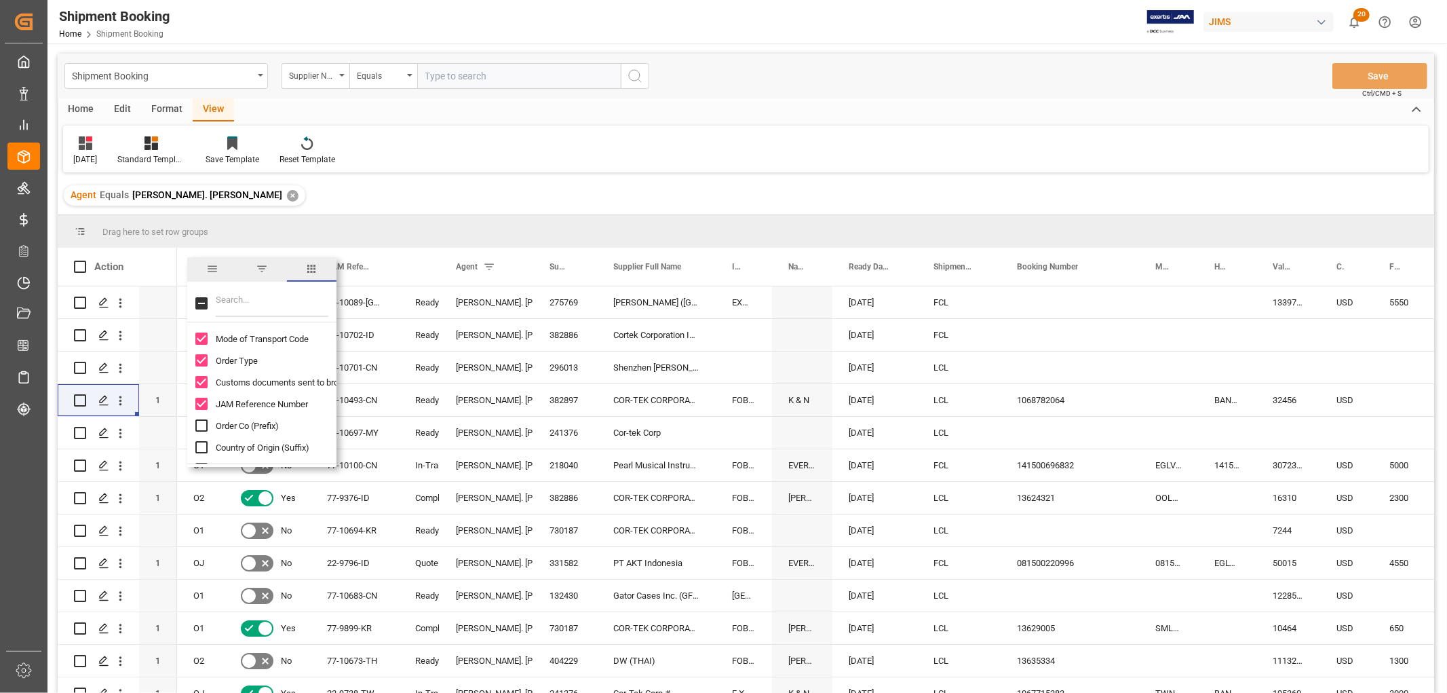
click at [258, 297] on input "Filter Columns Input" at bounding box center [272, 303] width 113 height 27
type input "[PERSON_NAME]"
checkbox input "true"
click at [371, 371] on div "77-10701-CN" at bounding box center [355, 368] width 88 height 32
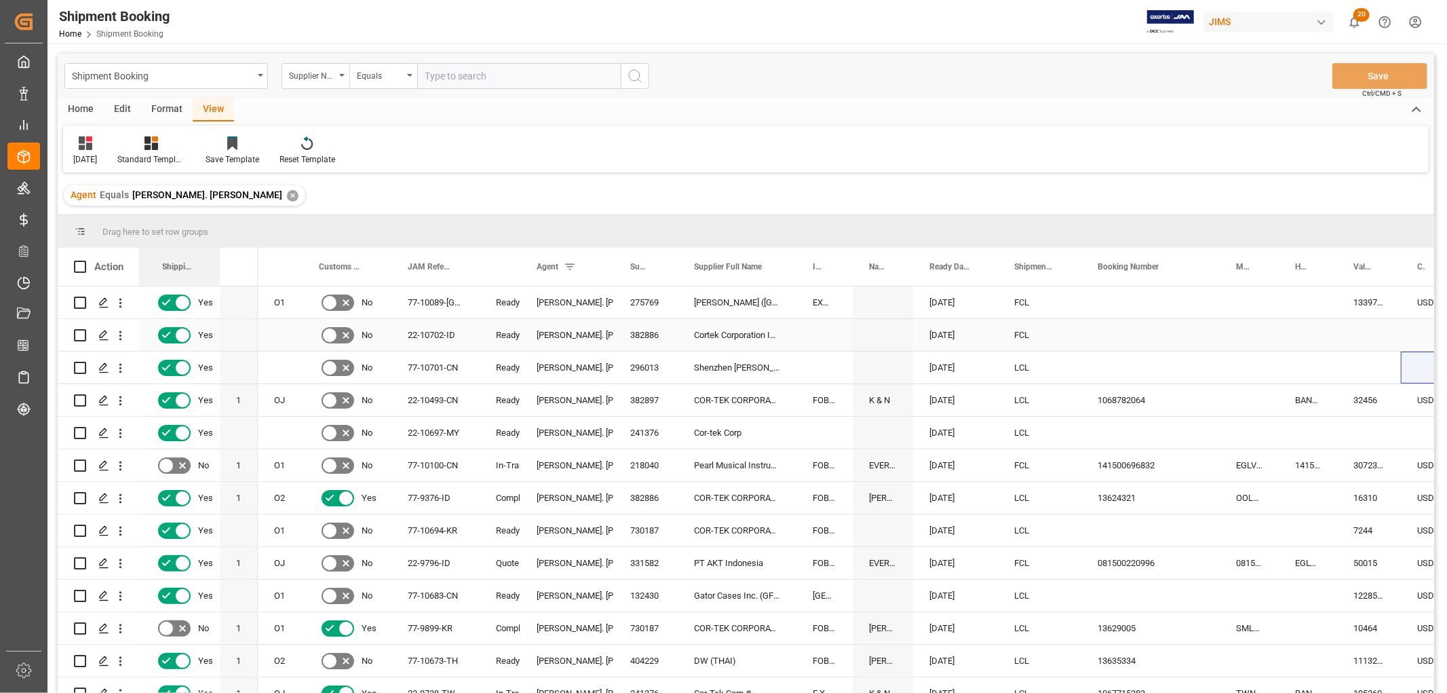
drag, startPoint x: 1009, startPoint y: 267, endPoint x: 137, endPoint y: 324, distance: 873.8
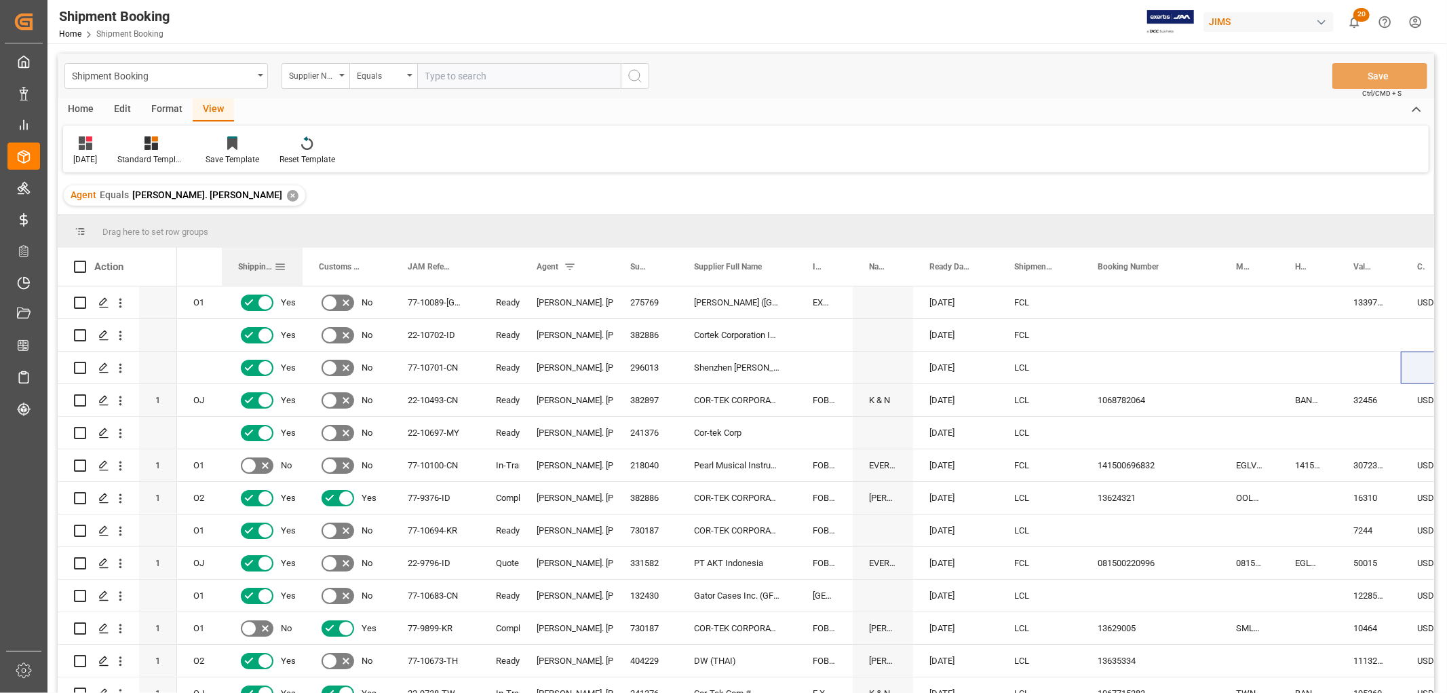
drag, startPoint x: 197, startPoint y: 261, endPoint x: 281, endPoint y: 273, distance: 84.3
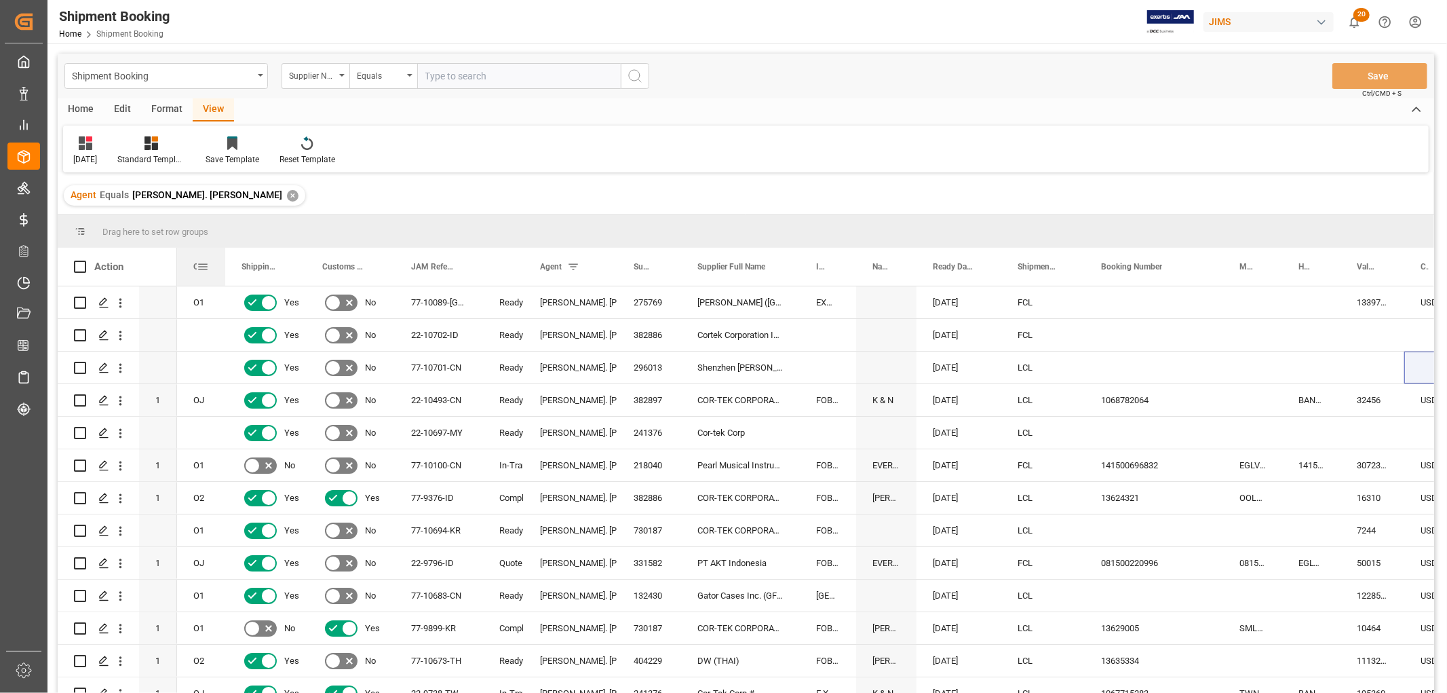
drag, startPoint x: 219, startPoint y: 263, endPoint x: 222, endPoint y: 281, distance: 18.0
click at [223, 281] on div at bounding box center [225, 267] width 5 height 38
click at [240, 151] on div "Save Template" at bounding box center [232, 151] width 74 height 30
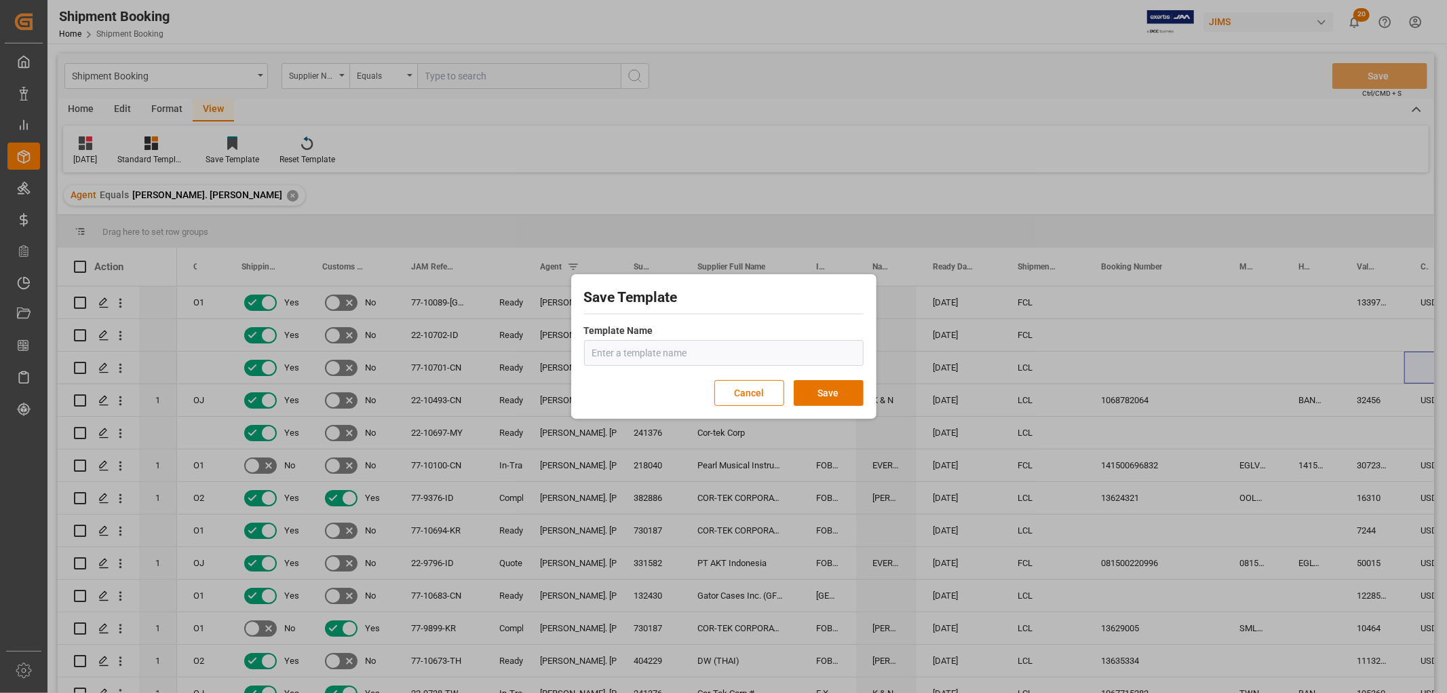
click at [605, 356] on input "text" at bounding box center [724, 353] width 280 height 26
type input "[DATE]"
click at [830, 394] on button "Save" at bounding box center [829, 393] width 70 height 26
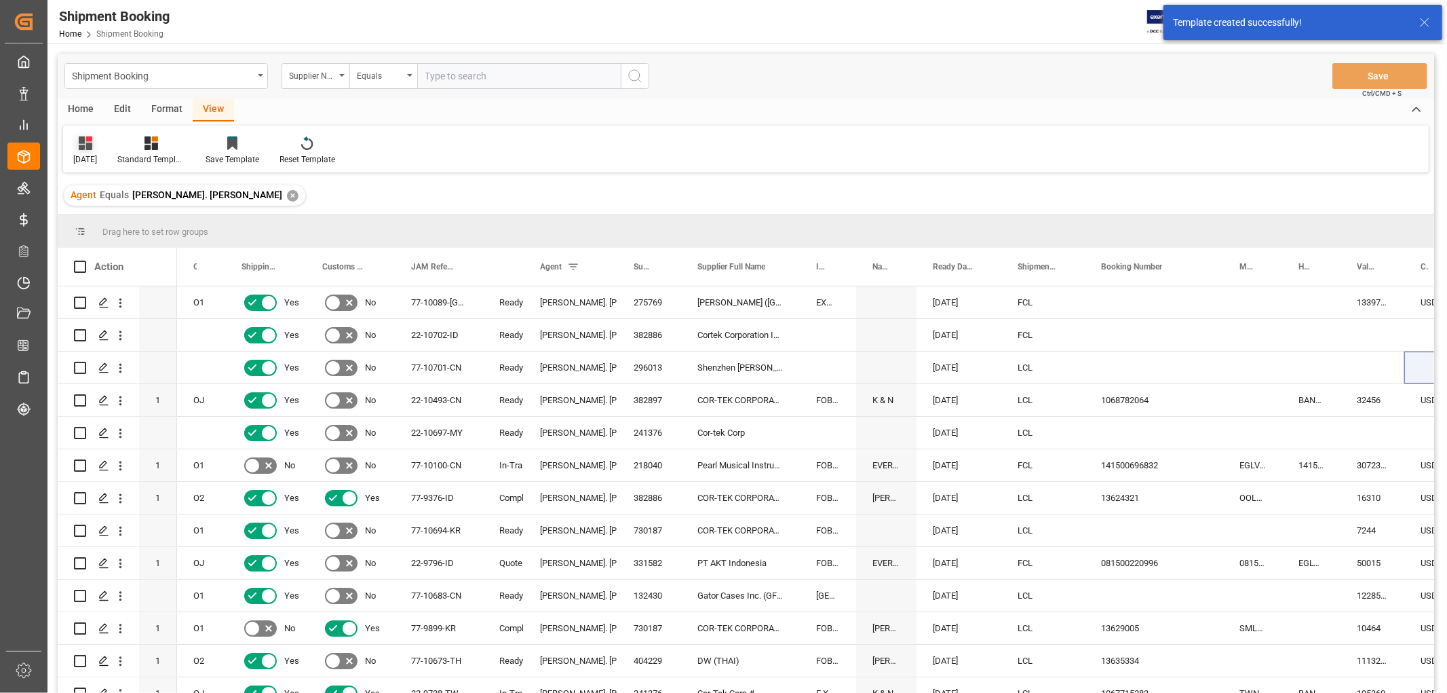
click at [98, 151] on div "[DATE]" at bounding box center [85, 151] width 44 height 30
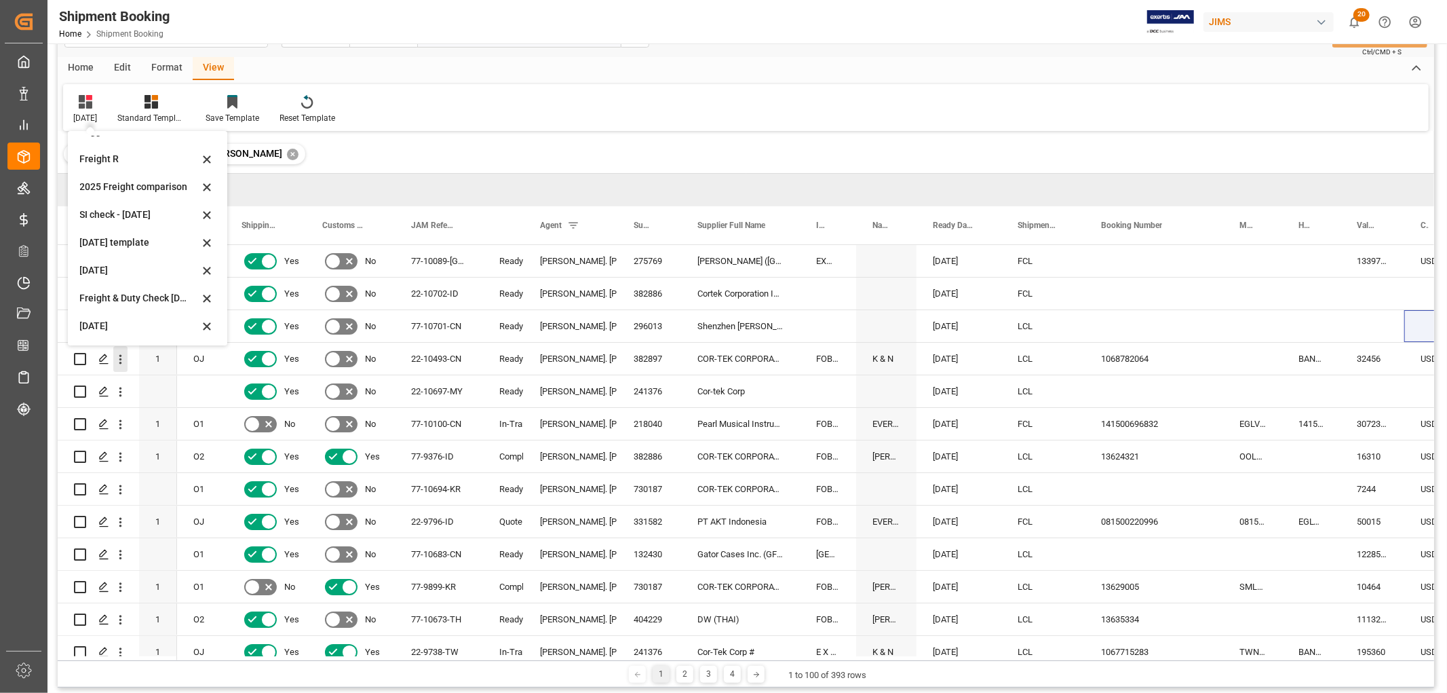
scroll to position [75, 0]
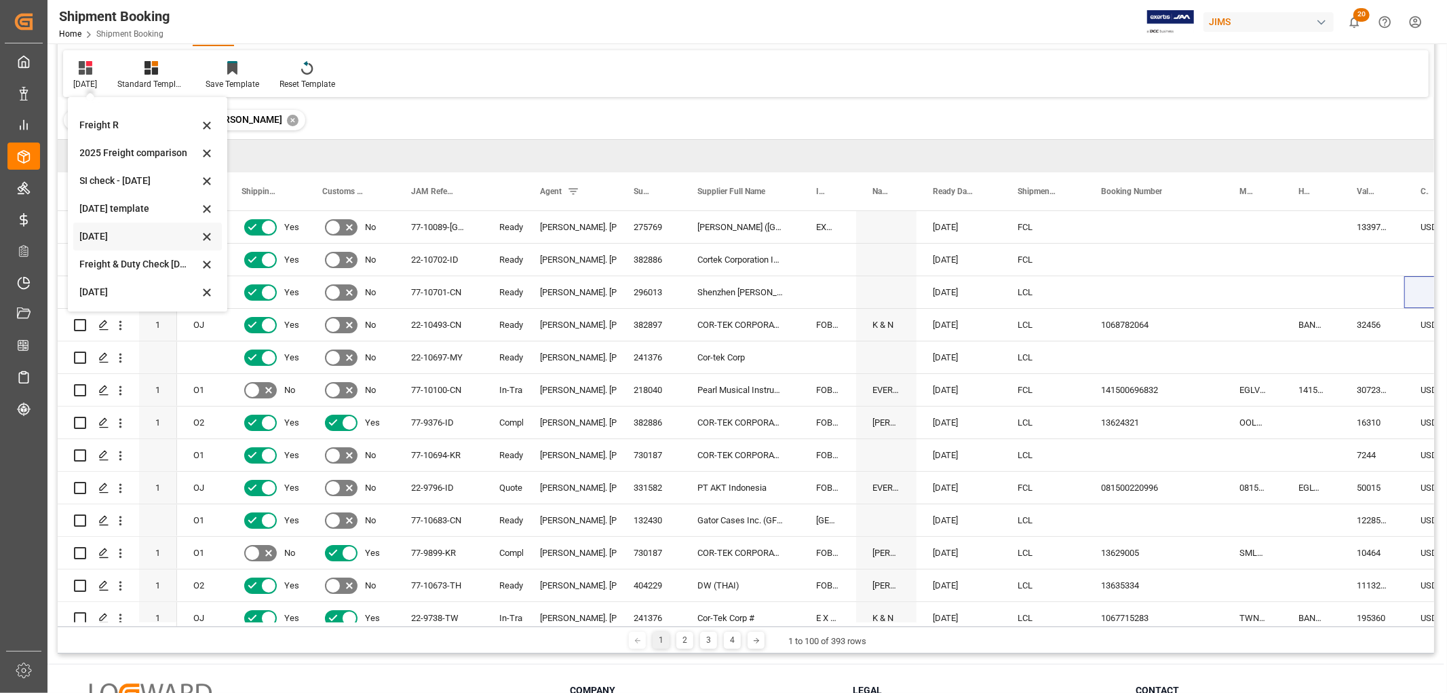
click at [207, 48] on icon at bounding box center [207, 42] width 16 height 12
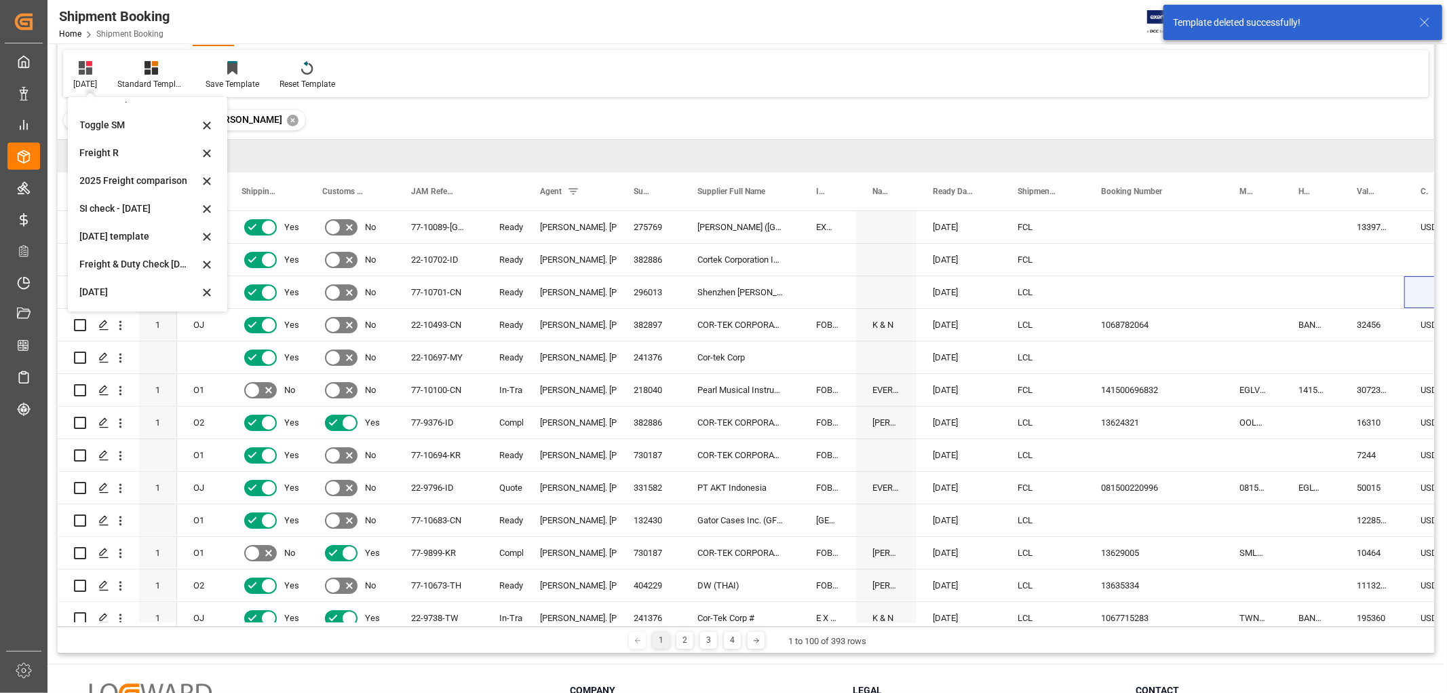
scroll to position [75, 0]
click at [484, 449] on div "Ready" at bounding box center [503, 455] width 41 height 32
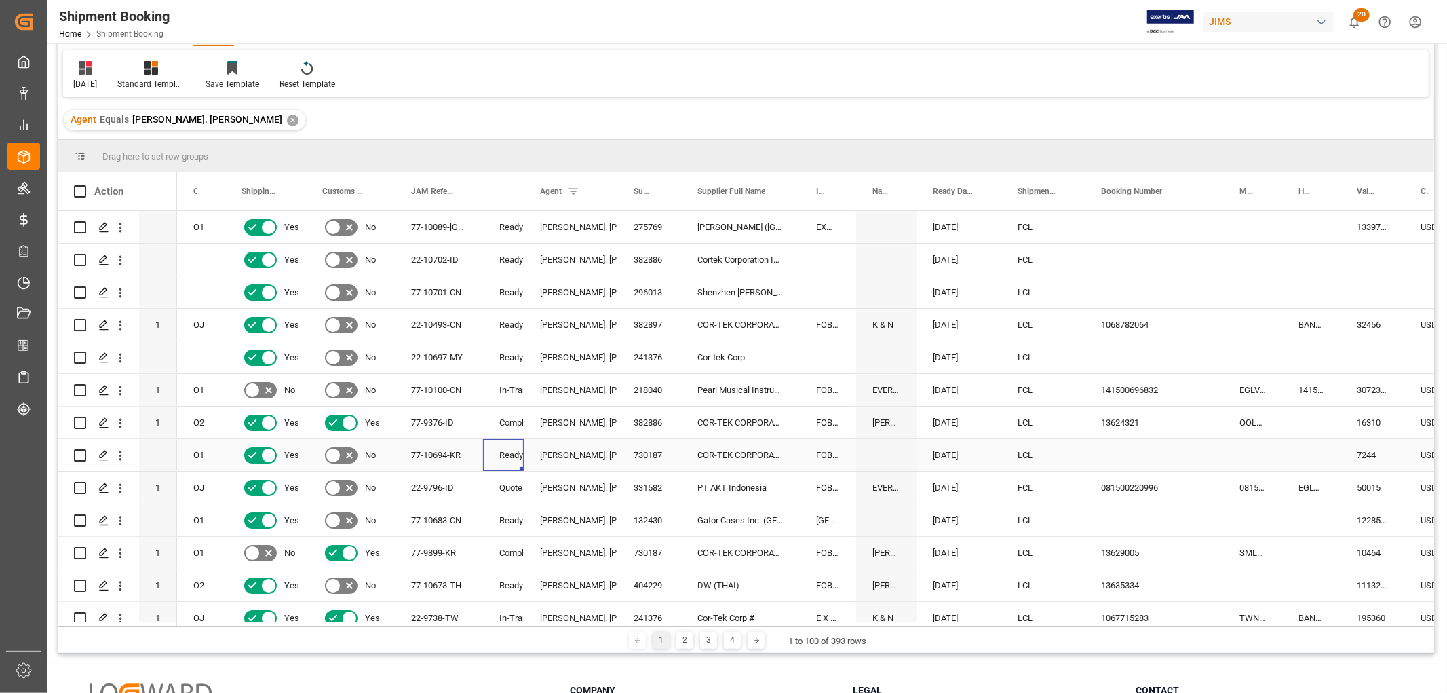
scroll to position [0, 0]
click at [384, 394] on div "No" at bounding box center [350, 390] width 89 height 32
click at [1162, 387] on div "141500696832" at bounding box center [1154, 390] width 138 height 32
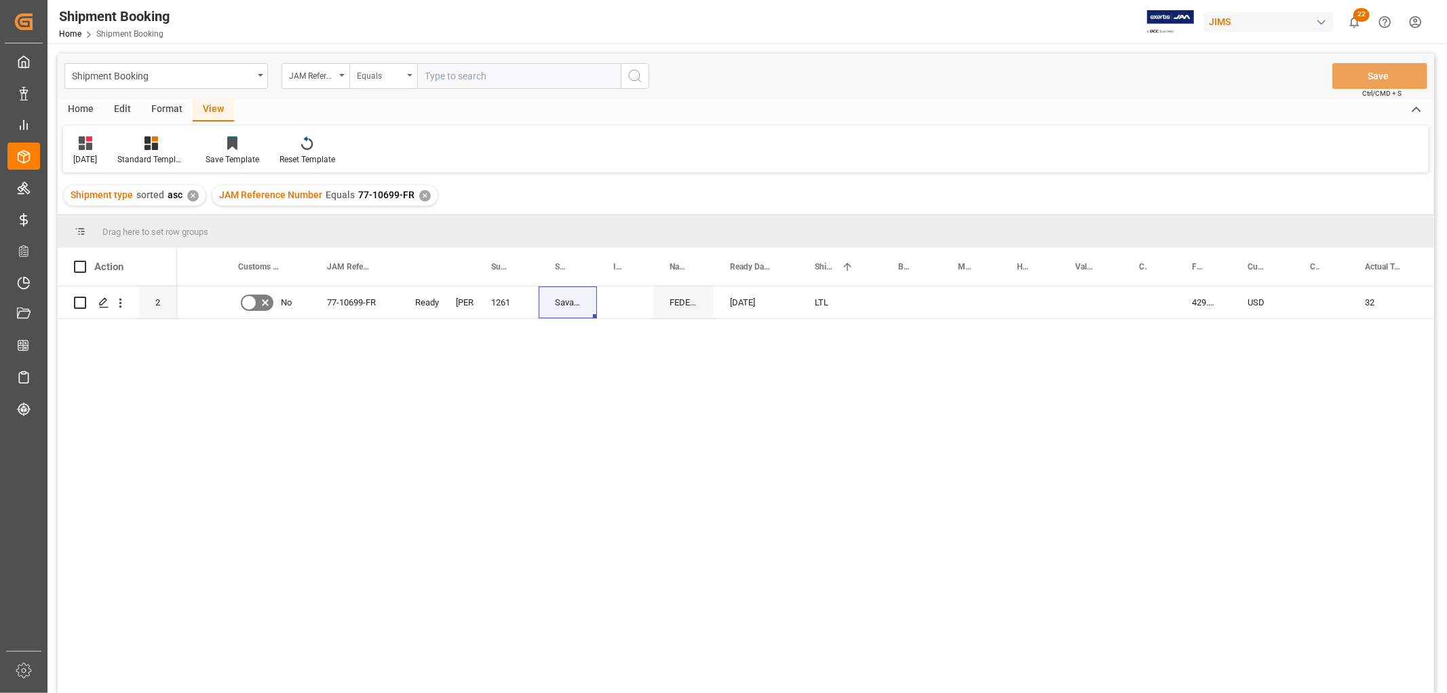
click at [407, 73] on div "Equals" at bounding box center [383, 76] width 68 height 26
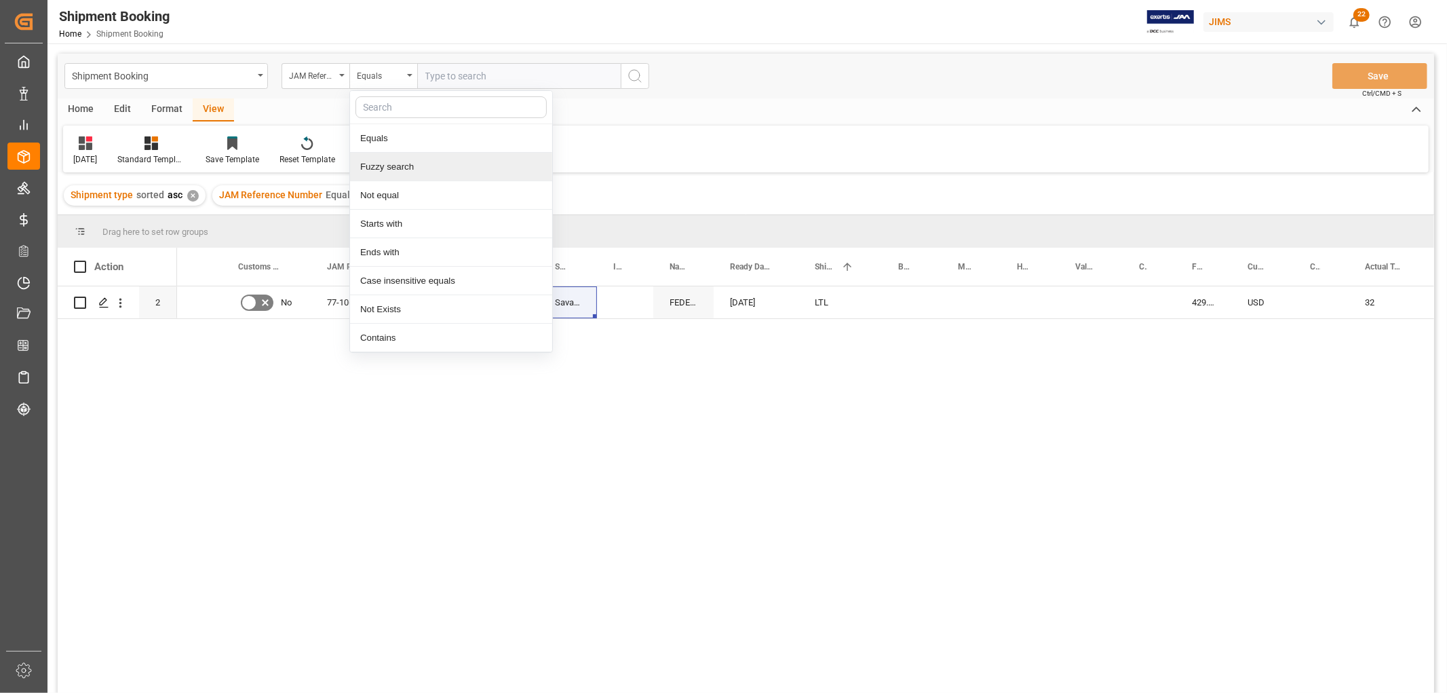
click at [388, 170] on div "Fuzzy search" at bounding box center [451, 167] width 202 height 29
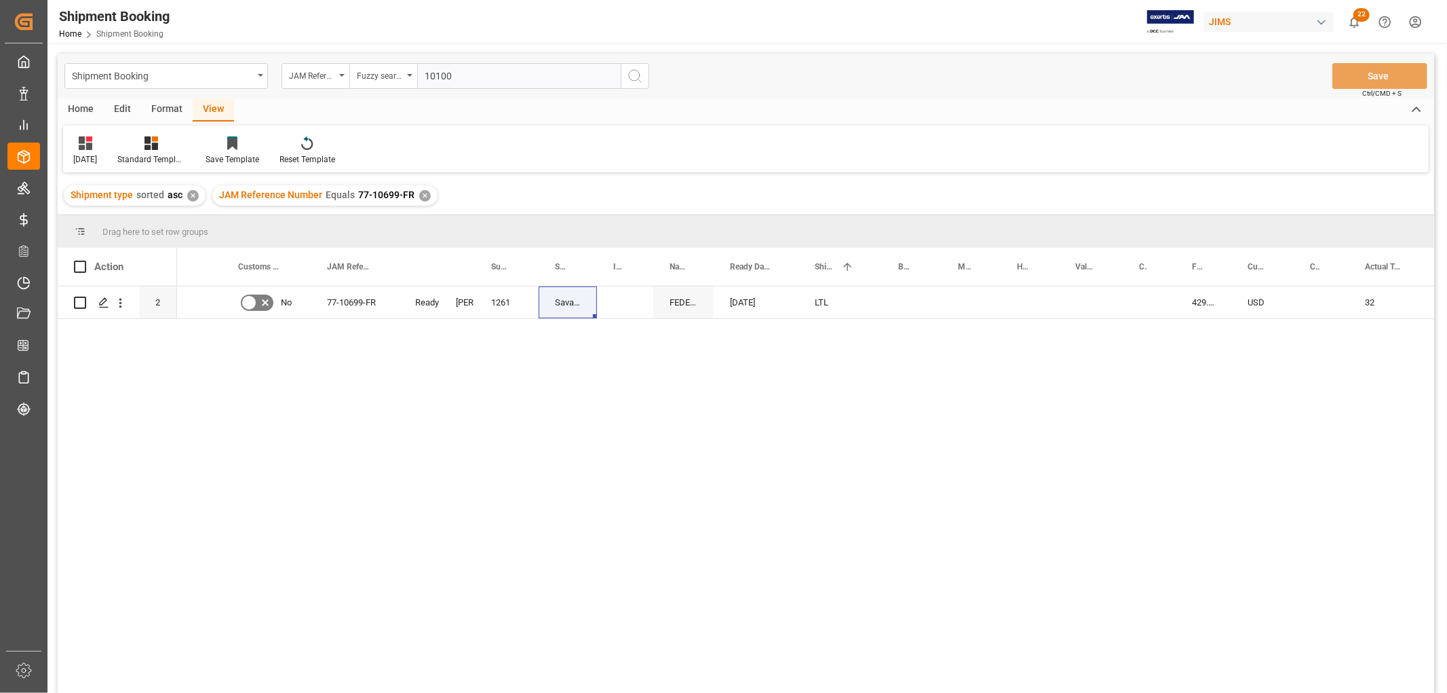
type input "10100"
click at [635, 73] on icon "search button" at bounding box center [635, 76] width 16 height 16
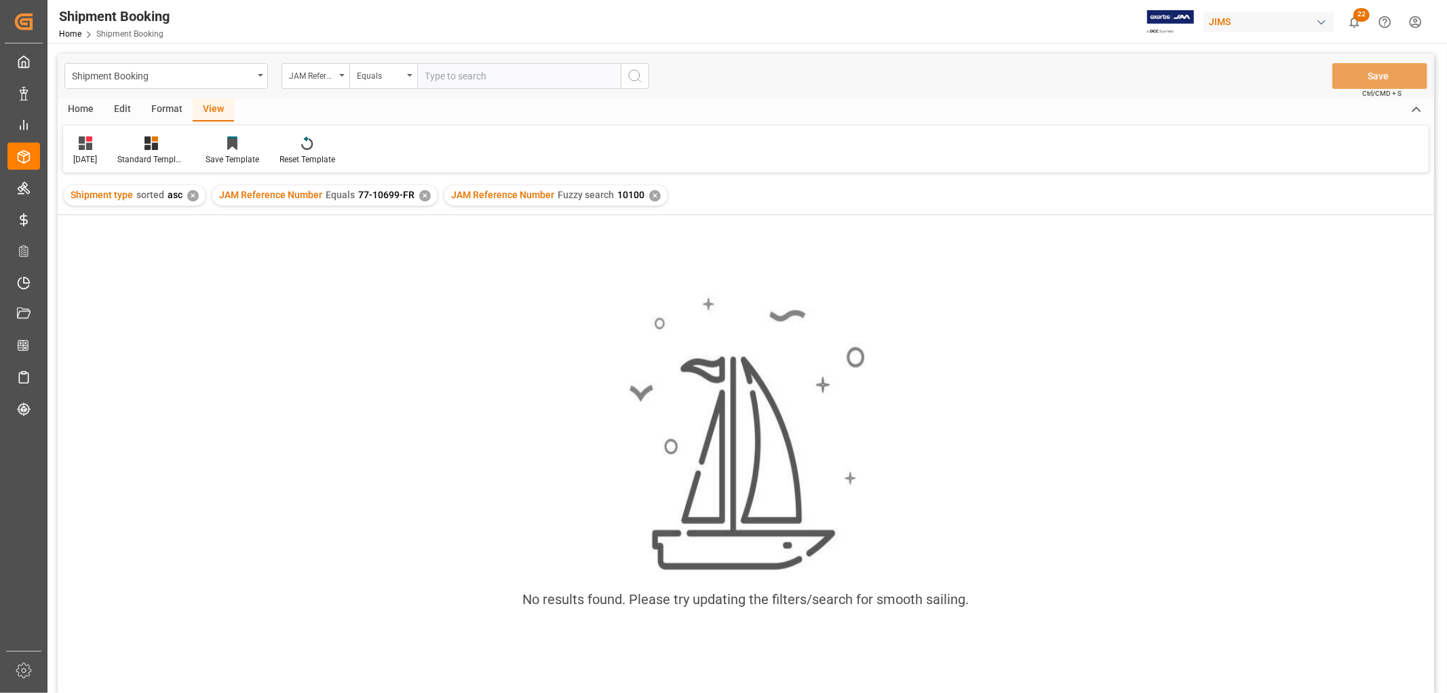
click at [422, 194] on div "✕" at bounding box center [425, 196] width 12 height 12
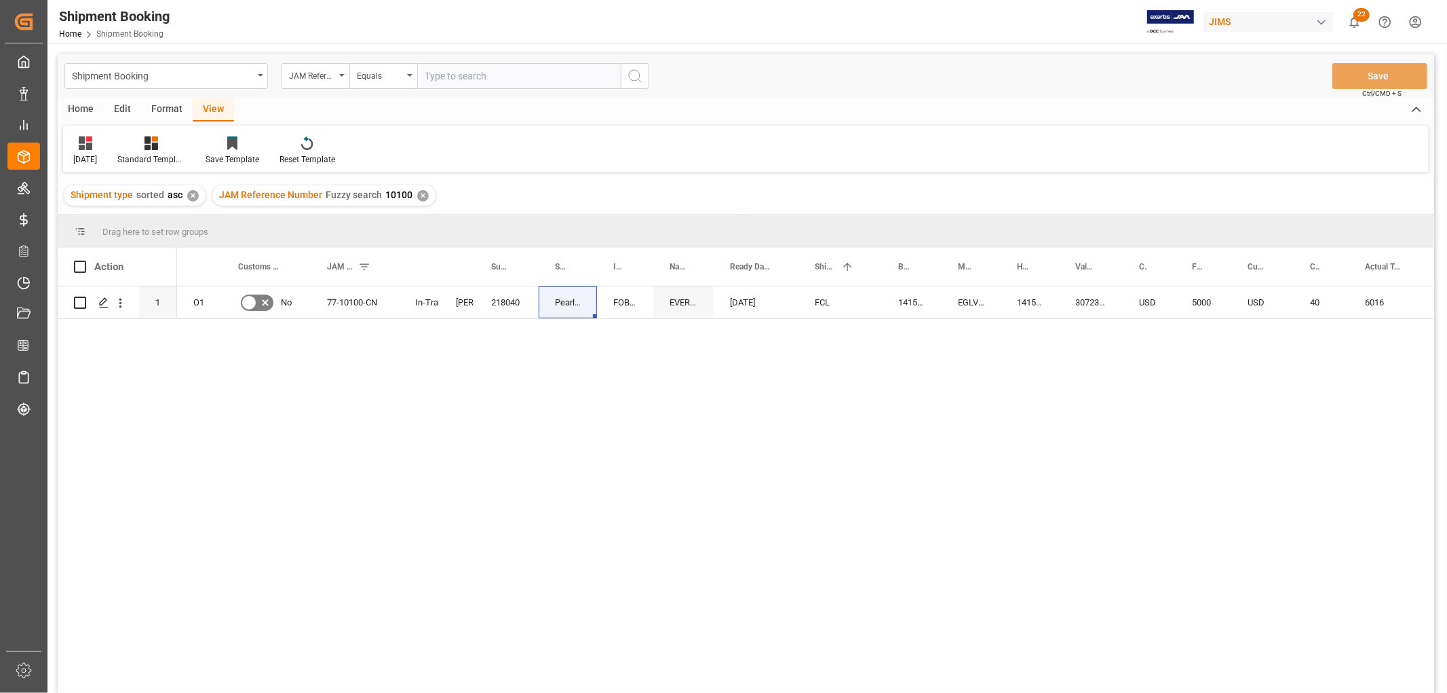
click at [193, 197] on div "✕" at bounding box center [193, 196] width 12 height 12
click at [104, 305] on icon "Press SPACE to select this row." at bounding box center [103, 302] width 11 height 11
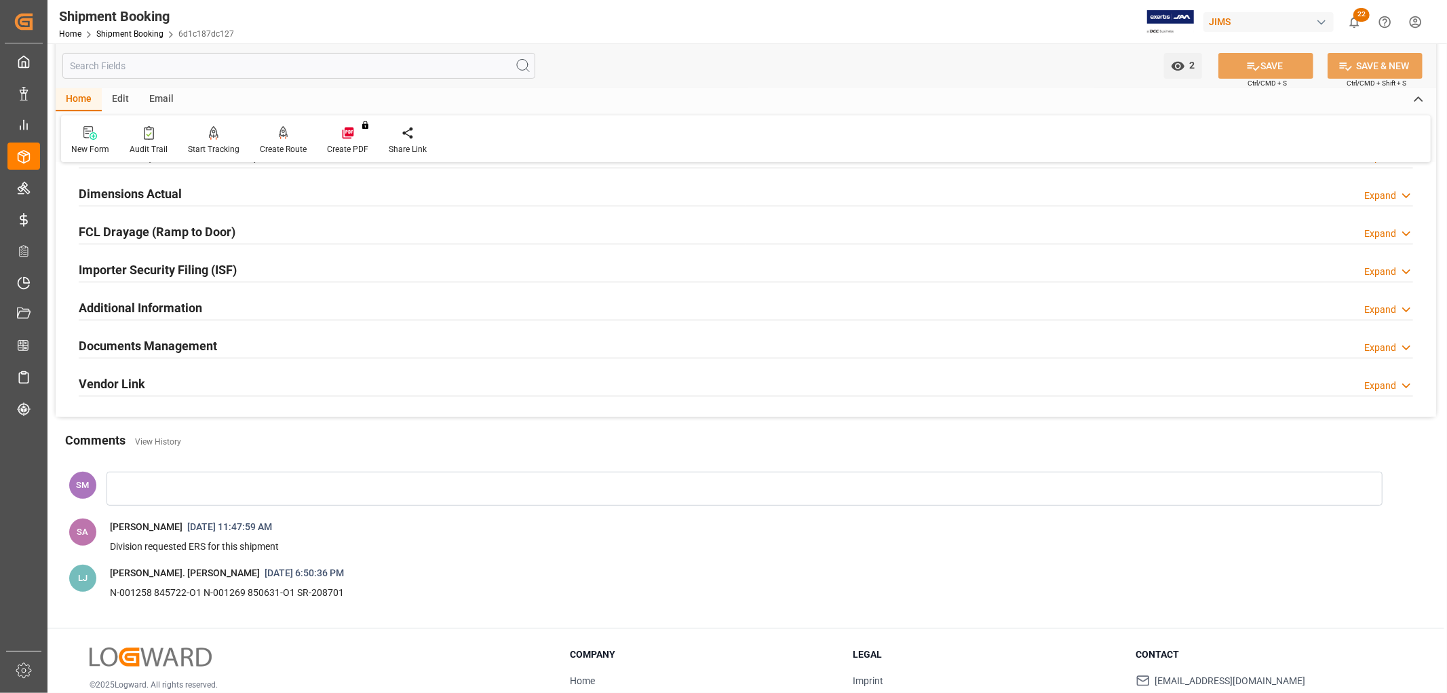
scroll to position [193, 0]
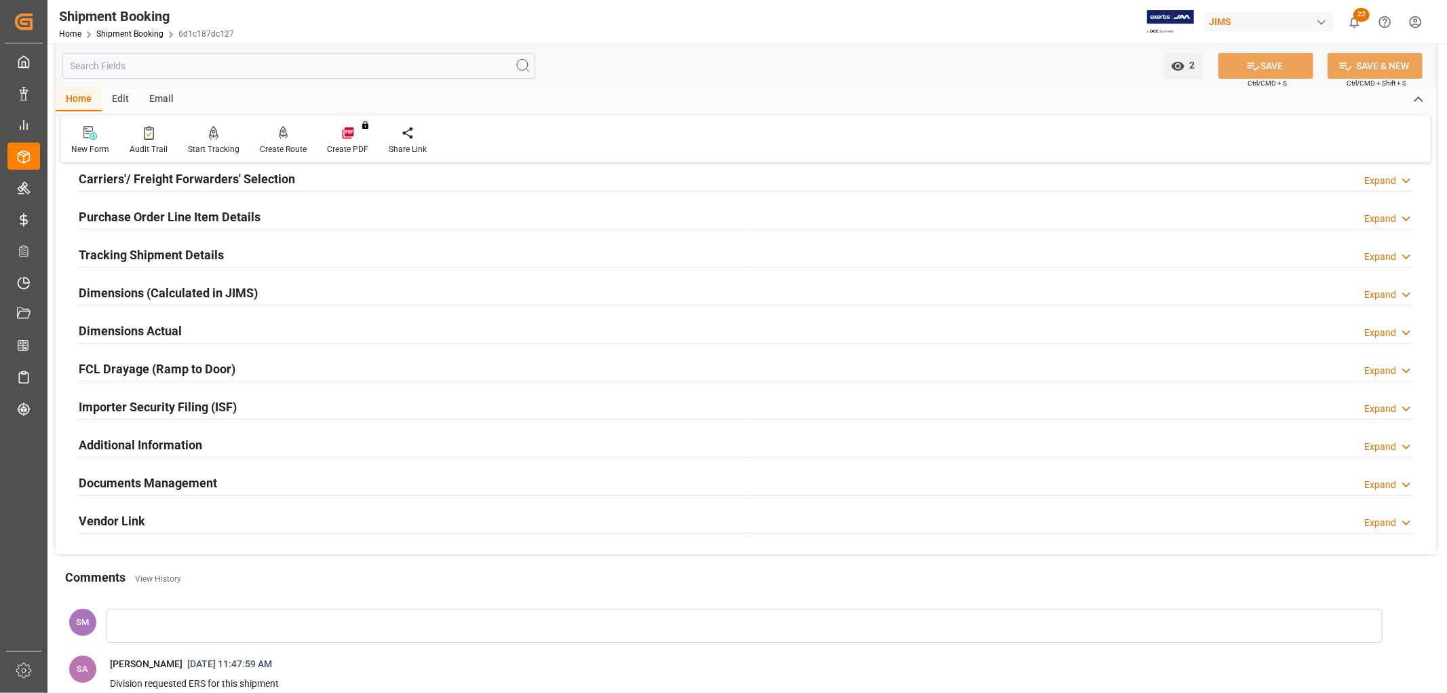
click at [174, 480] on h2 "Documents Management" at bounding box center [148, 483] width 138 height 18
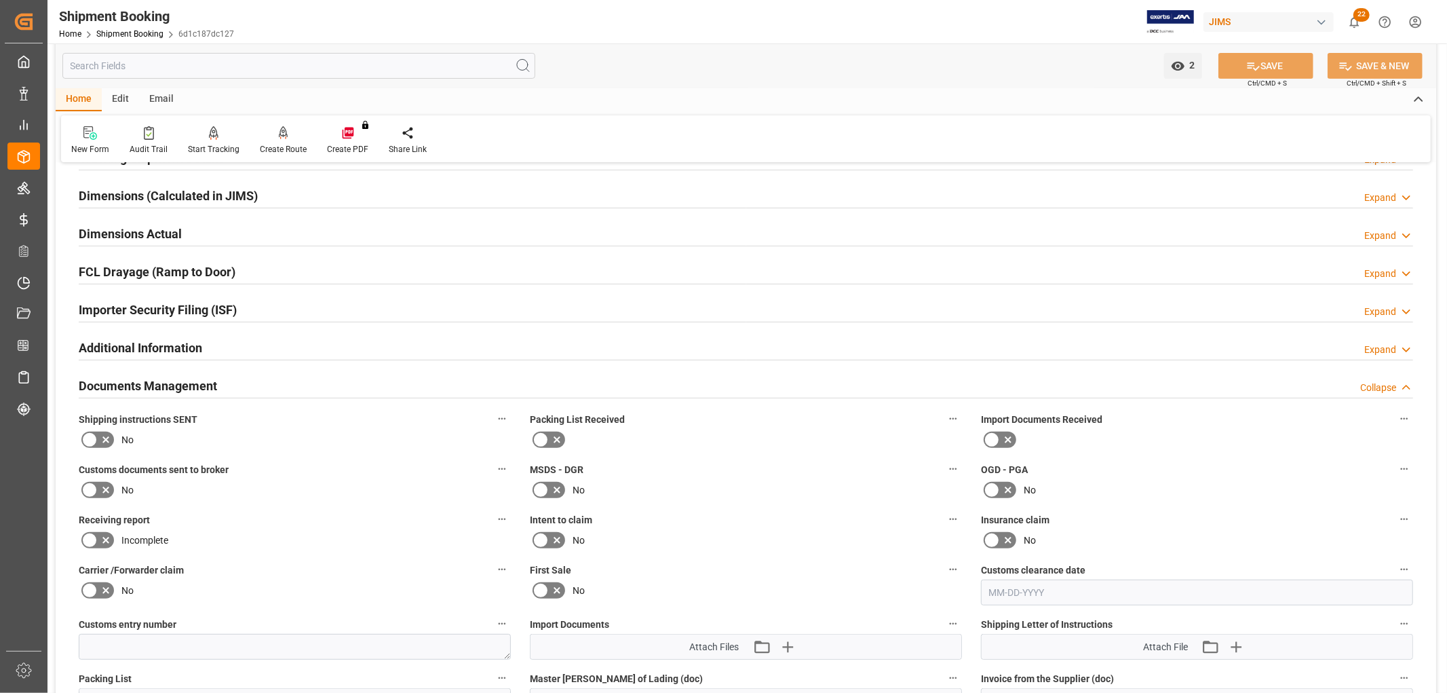
scroll to position [419, 0]
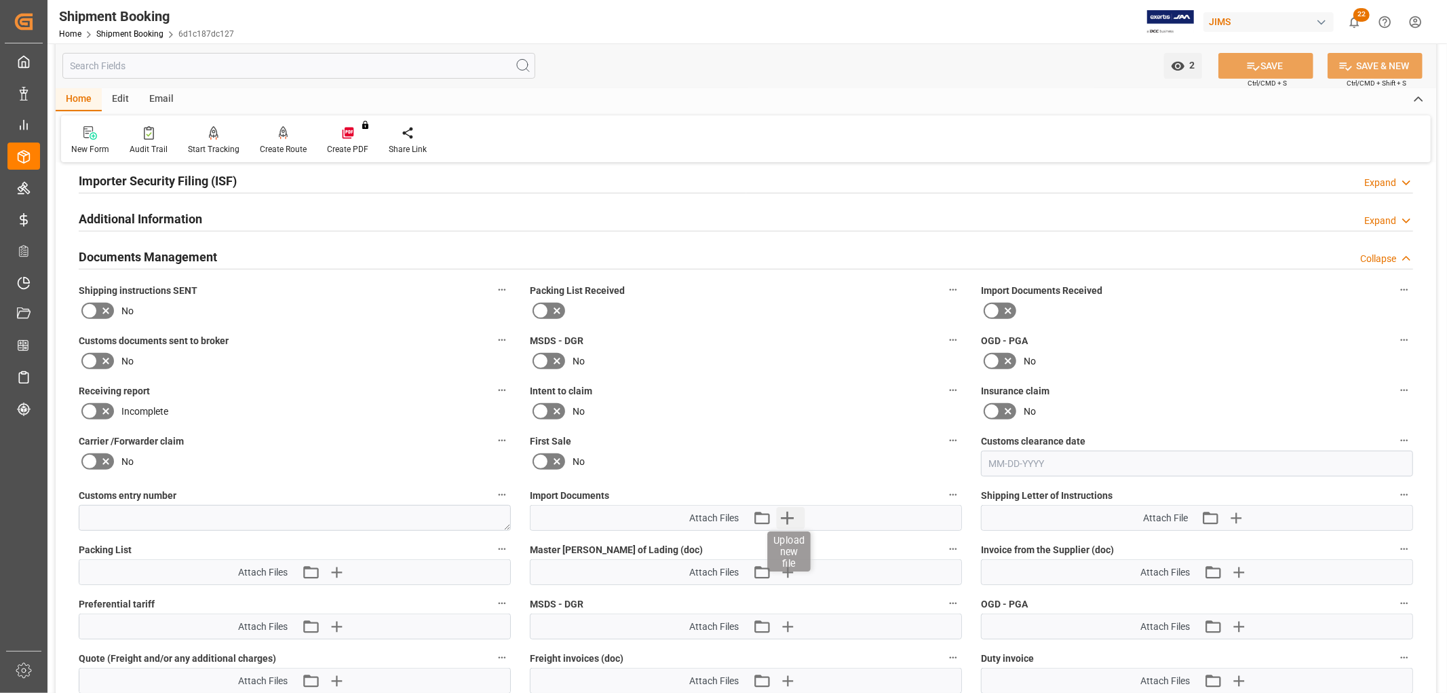
click at [782, 512] on icon "button" at bounding box center [787, 518] width 22 height 22
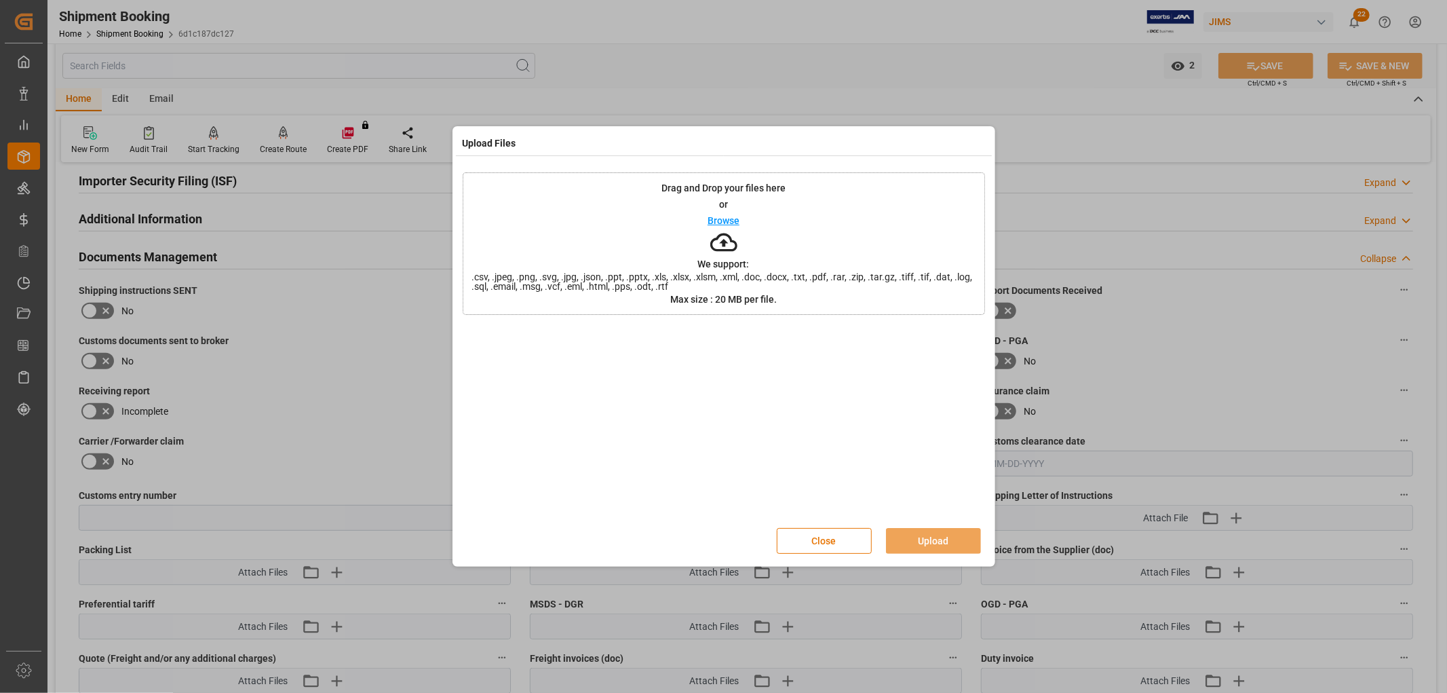
click at [721, 216] on p "Browse" at bounding box center [724, 221] width 32 height 10
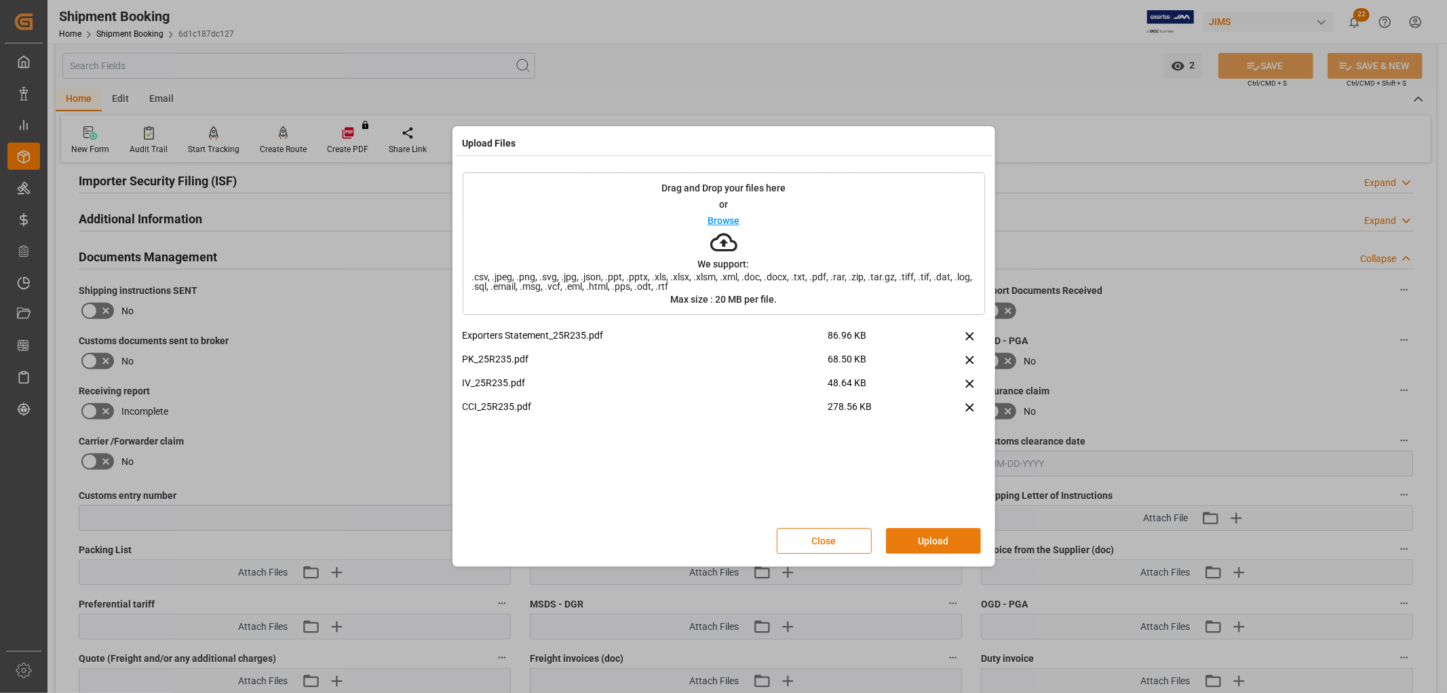
click at [930, 532] on button "Upload" at bounding box center [933, 541] width 95 height 26
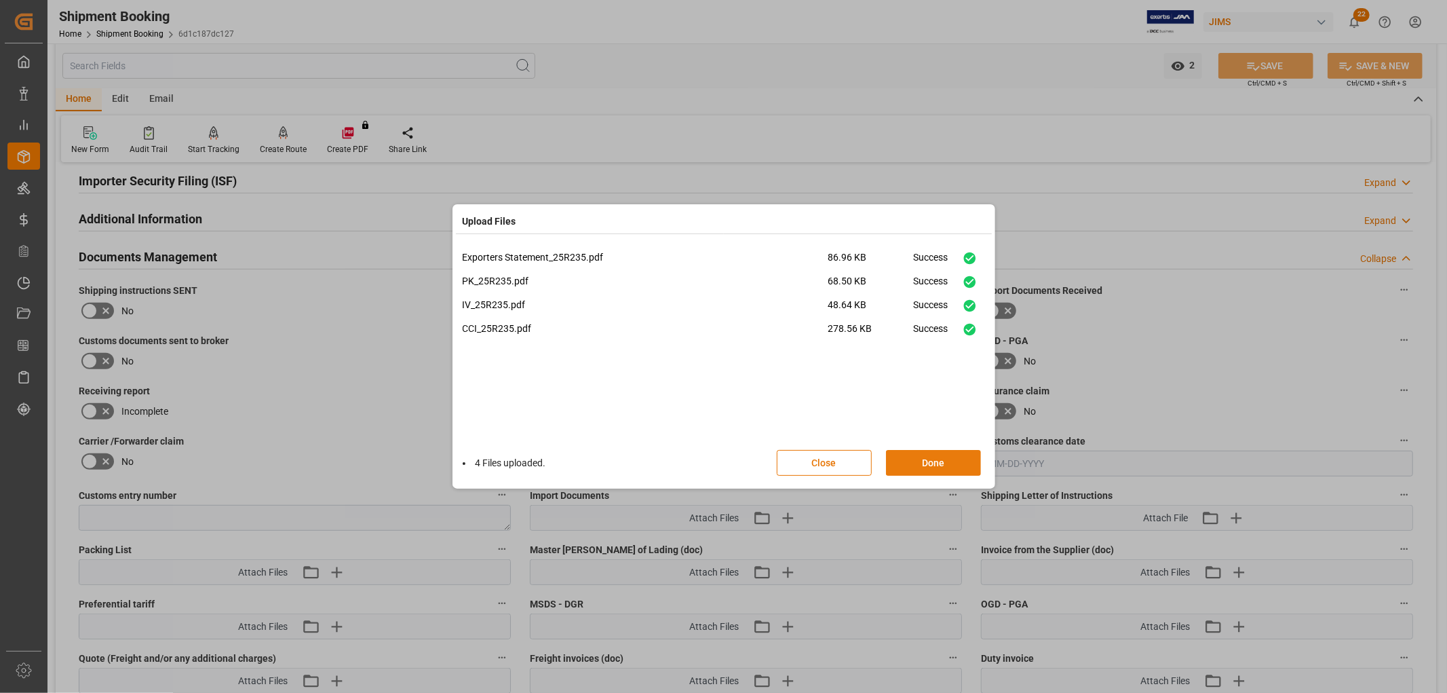
click at [925, 466] on button "Done" at bounding box center [933, 463] width 95 height 26
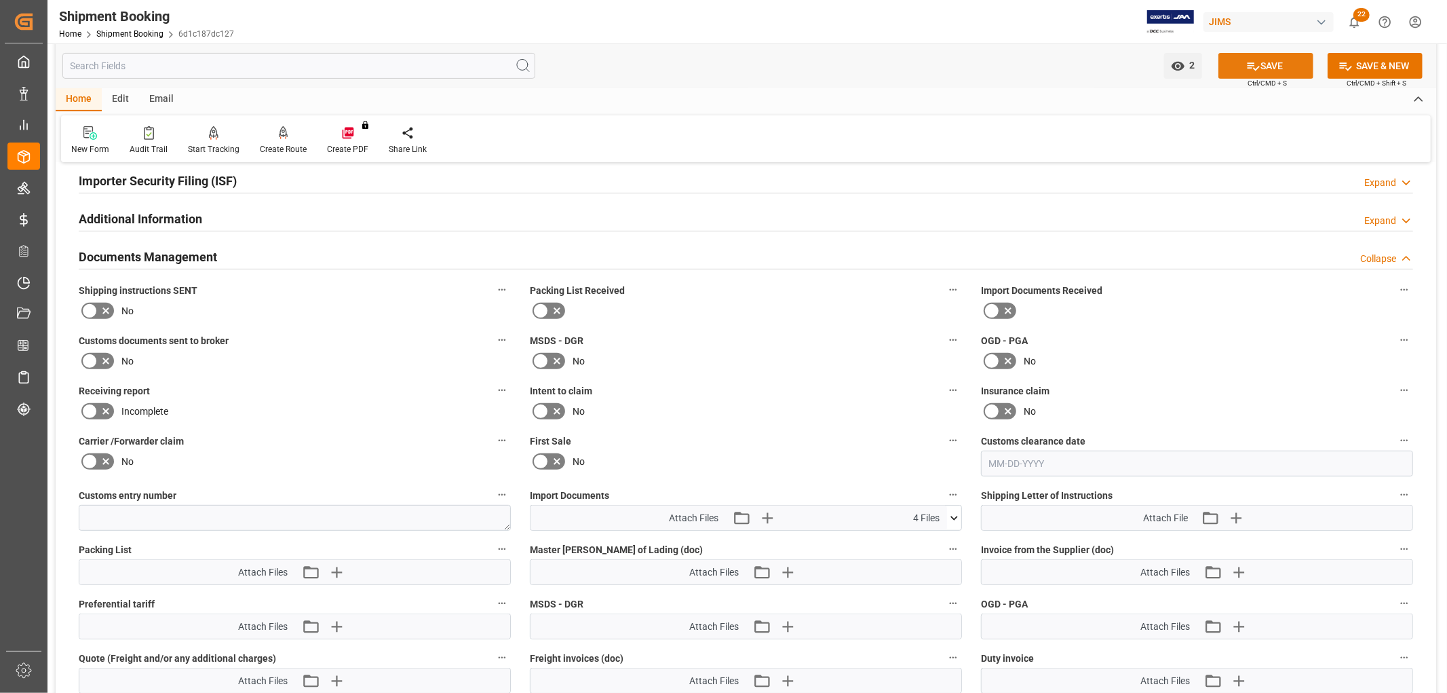
click at [1273, 61] on button "SAVE" at bounding box center [1266, 66] width 95 height 26
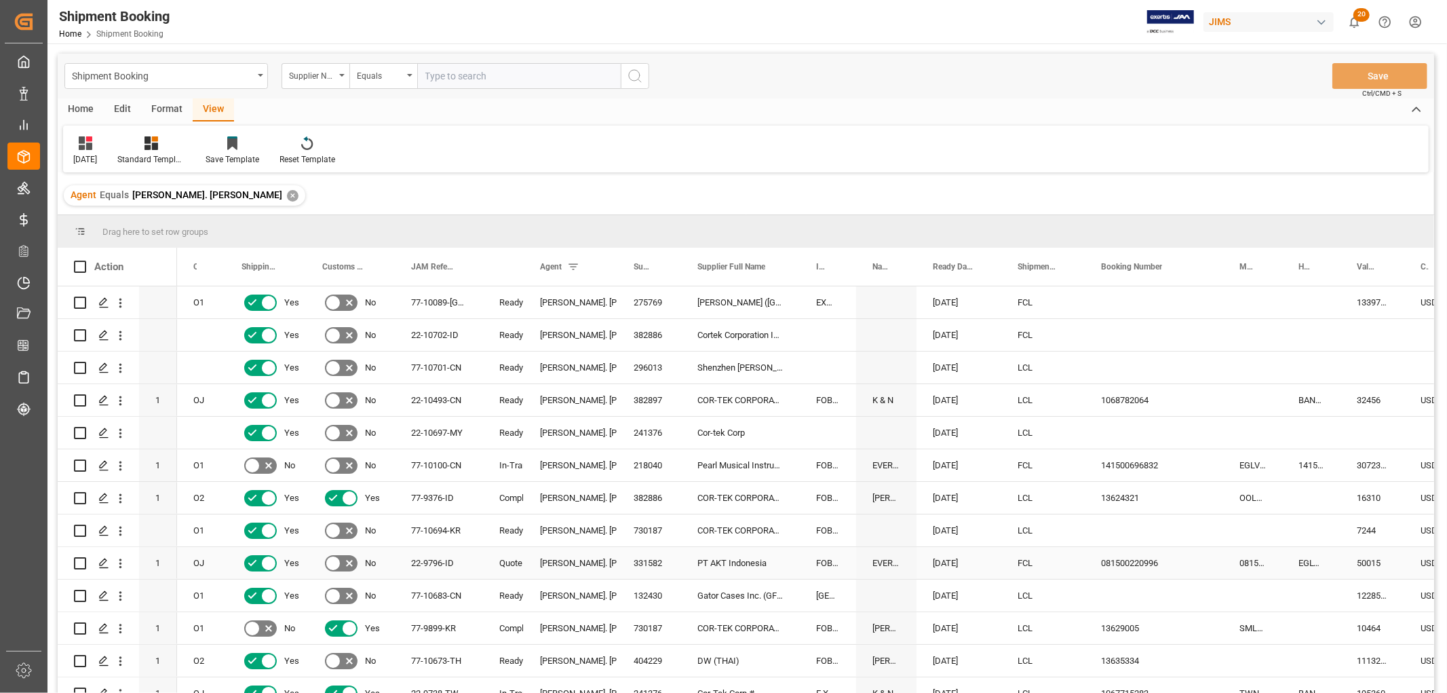
scroll to position [1, 0]
